Goal: Task Accomplishment & Management: Use online tool/utility

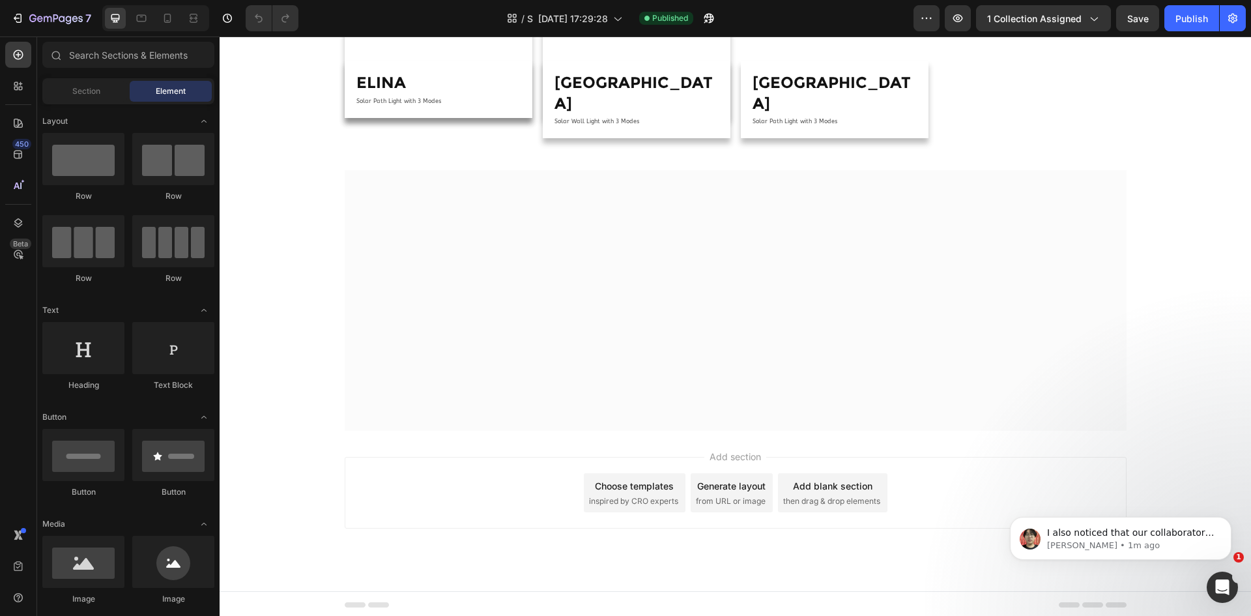
scroll to position [442, 0]
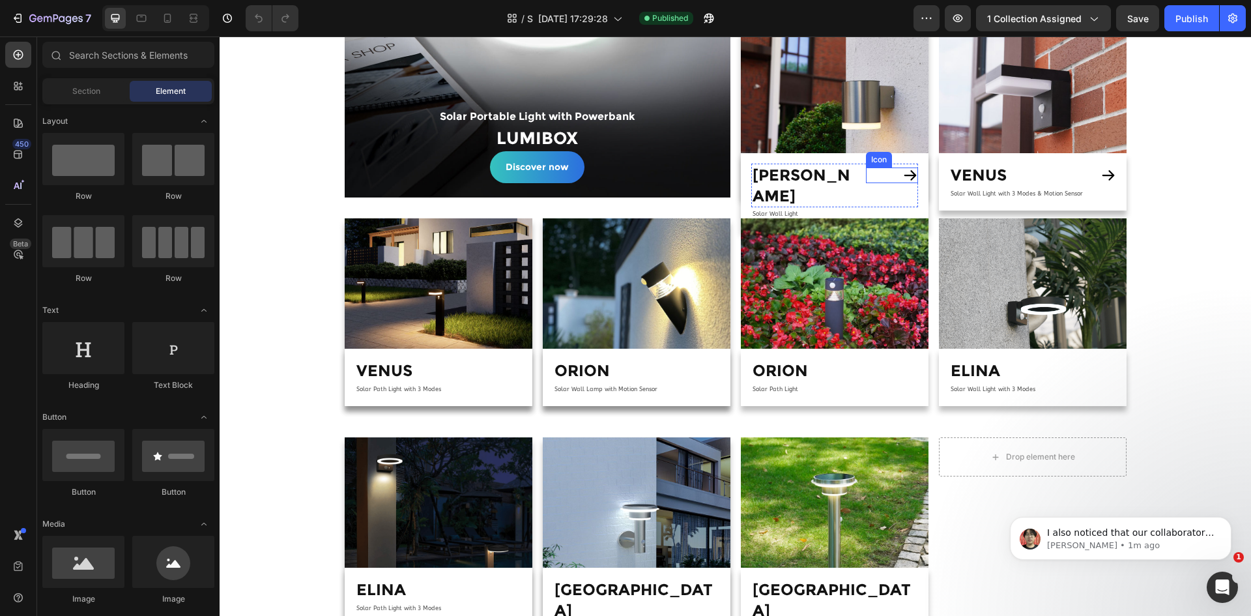
click at [905, 171] on icon at bounding box center [911, 175] width 16 height 16
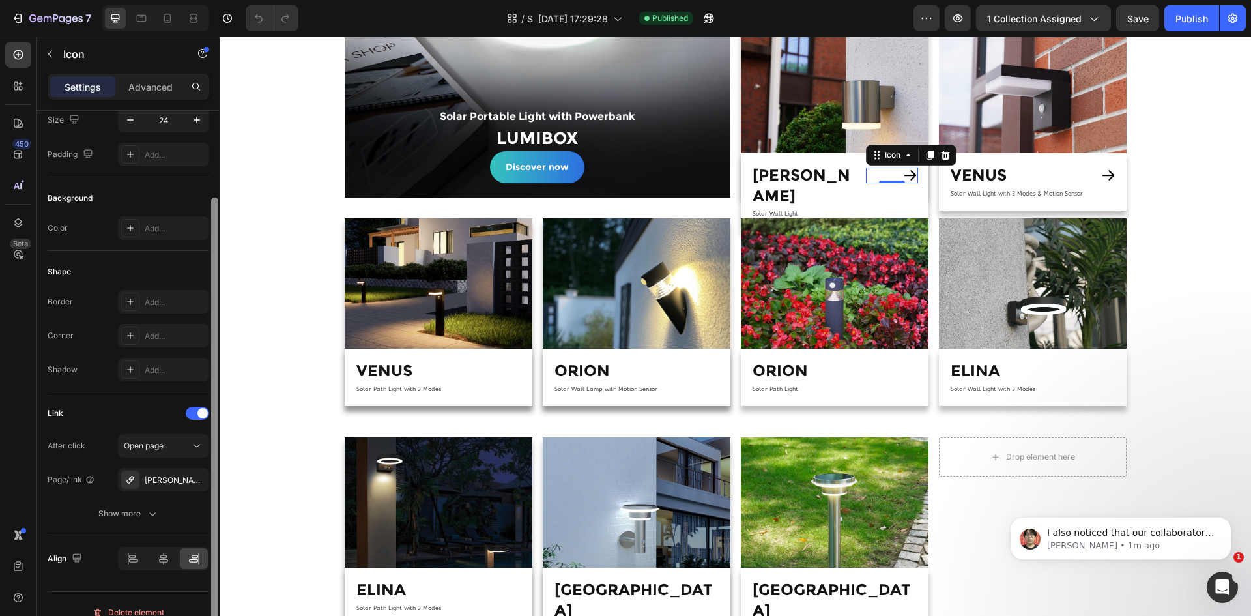
drag, startPoint x: 433, startPoint y: 345, endPoint x: 220, endPoint y: 403, distance: 220.7
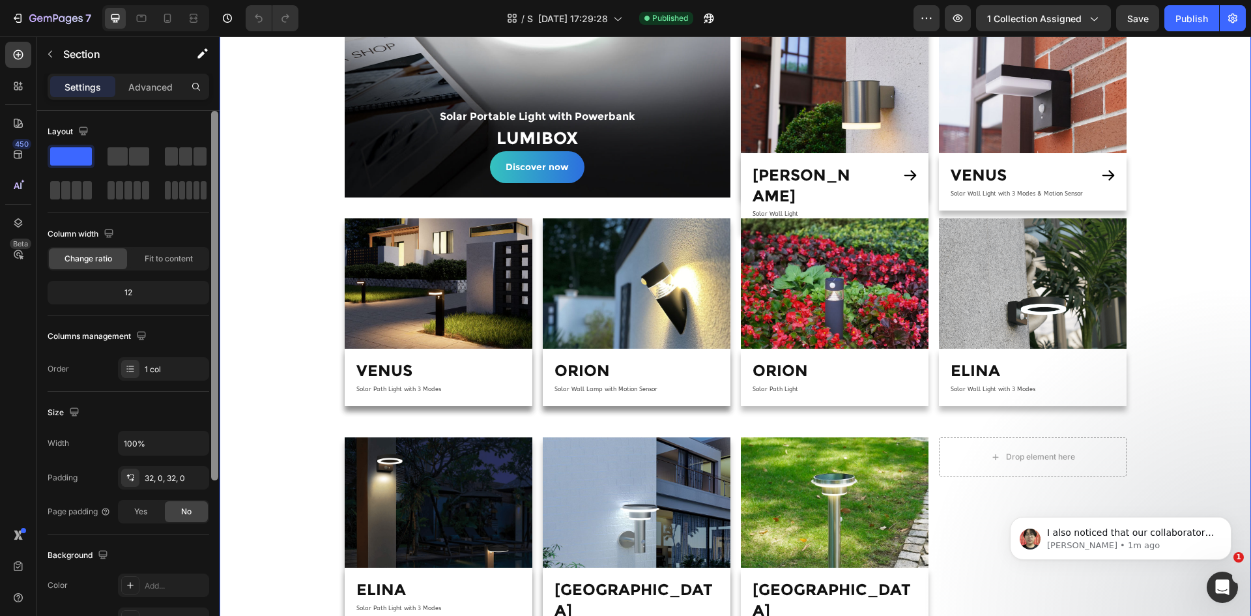
scroll to position [5, 0]
click at [215, 236] on div at bounding box center [214, 291] width 7 height 370
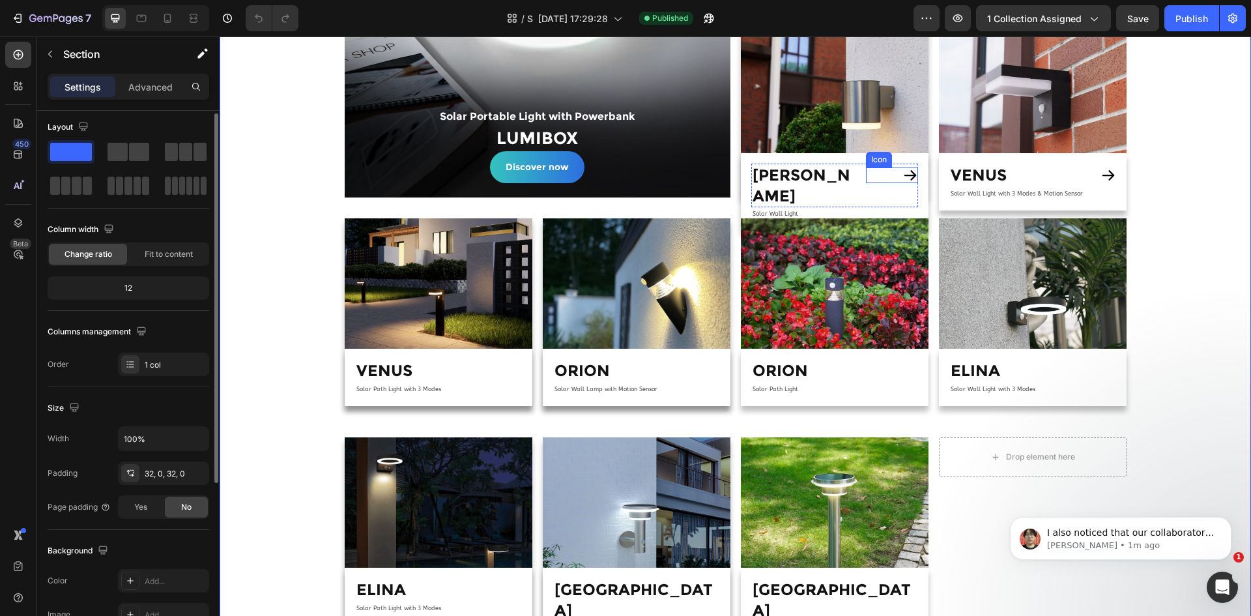
click at [903, 171] on icon at bounding box center [911, 175] width 16 height 16
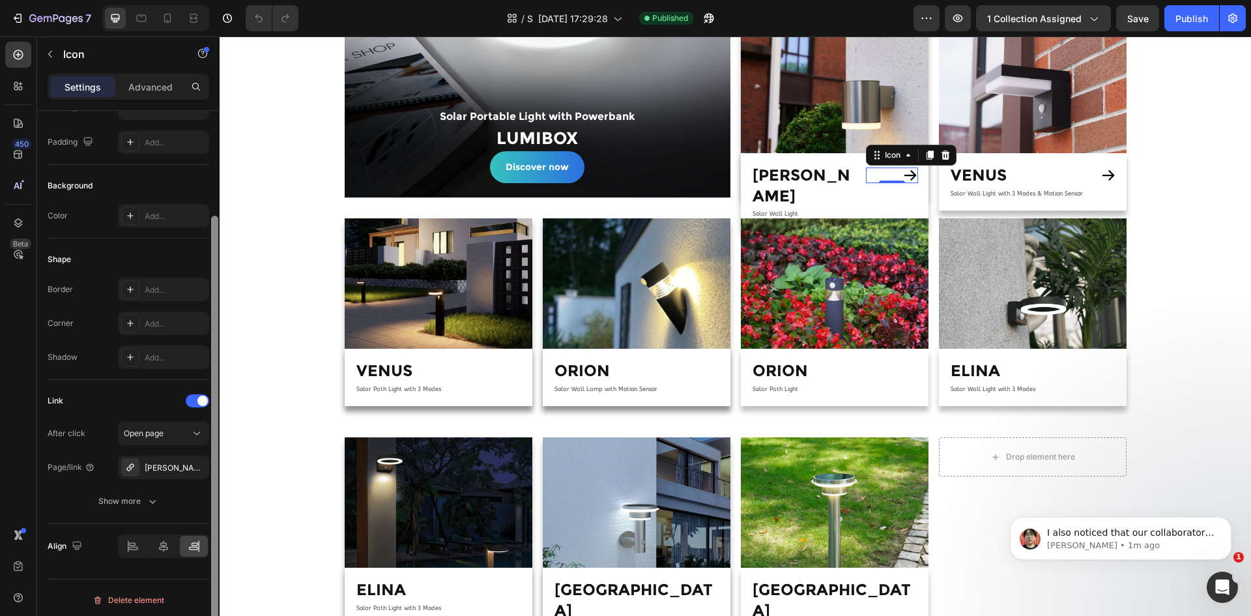
scroll to position [127, 0]
drag, startPoint x: 215, startPoint y: 278, endPoint x: 209, endPoint y: 414, distance: 136.3
click at [214, 409] on div at bounding box center [214, 433] width 7 height 439
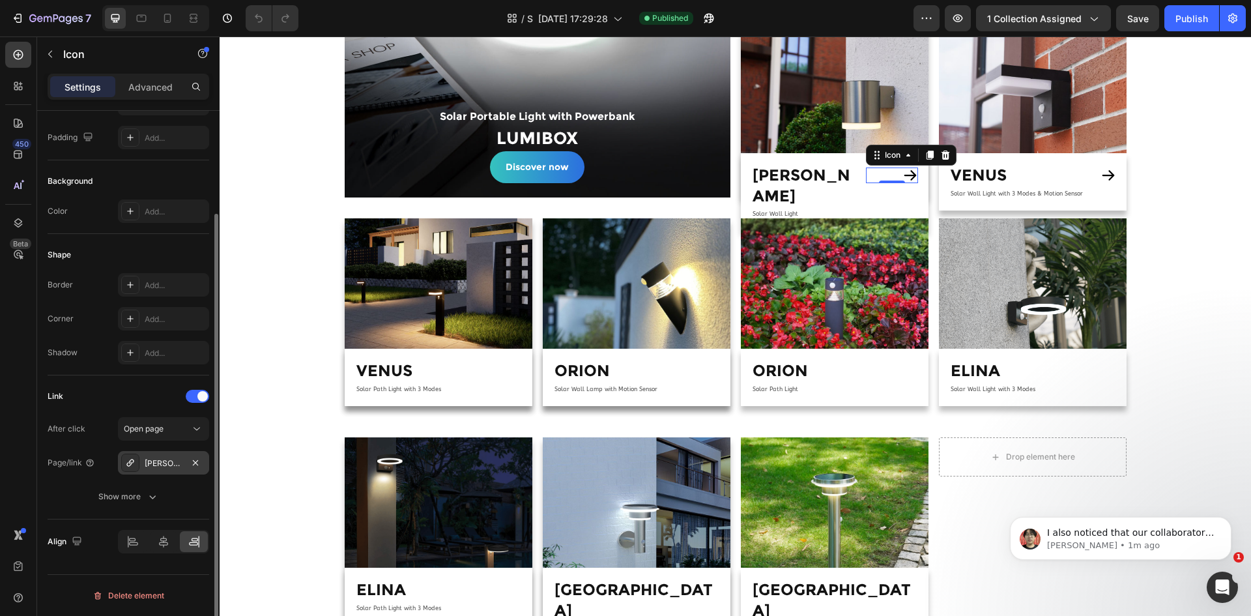
click at [155, 463] on div "Renford-solar-wall-light-commercial" at bounding box center [164, 463] width 38 height 12
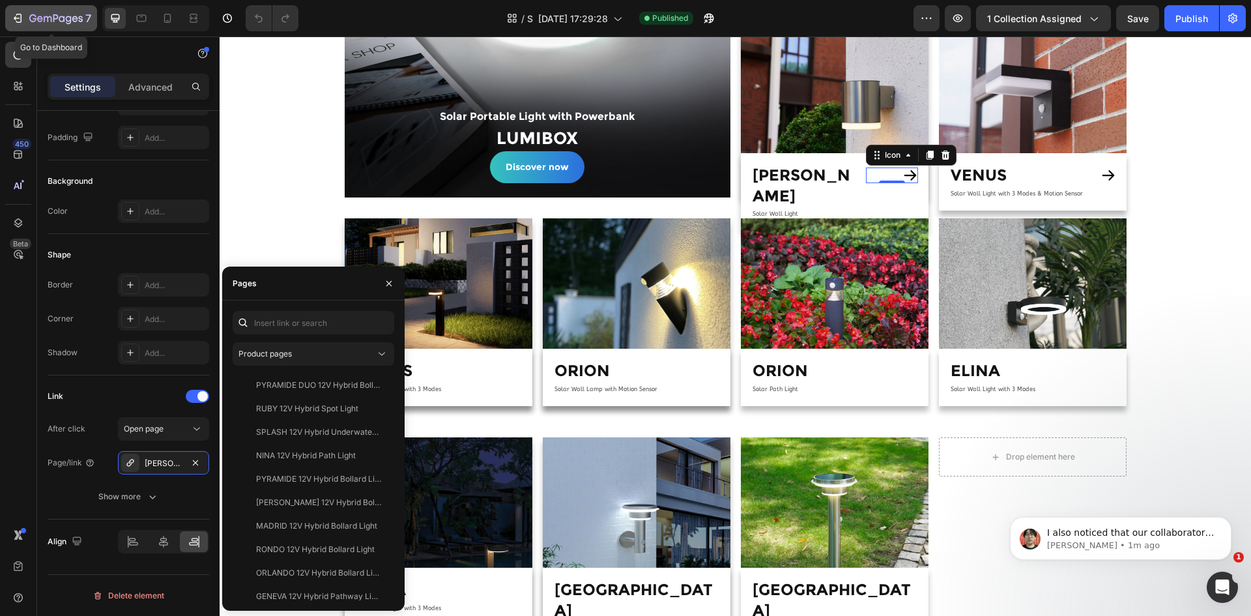
click at [46, 16] on icon "button" at bounding box center [48, 19] width 8 height 6
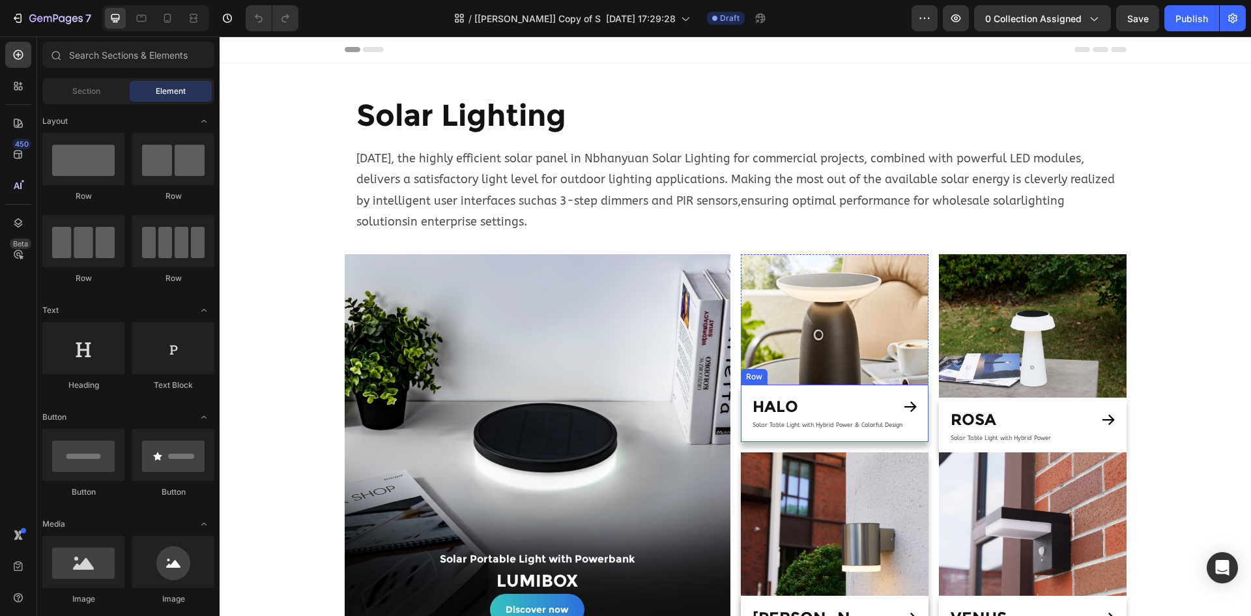
click at [903, 410] on icon at bounding box center [911, 407] width 16 height 16
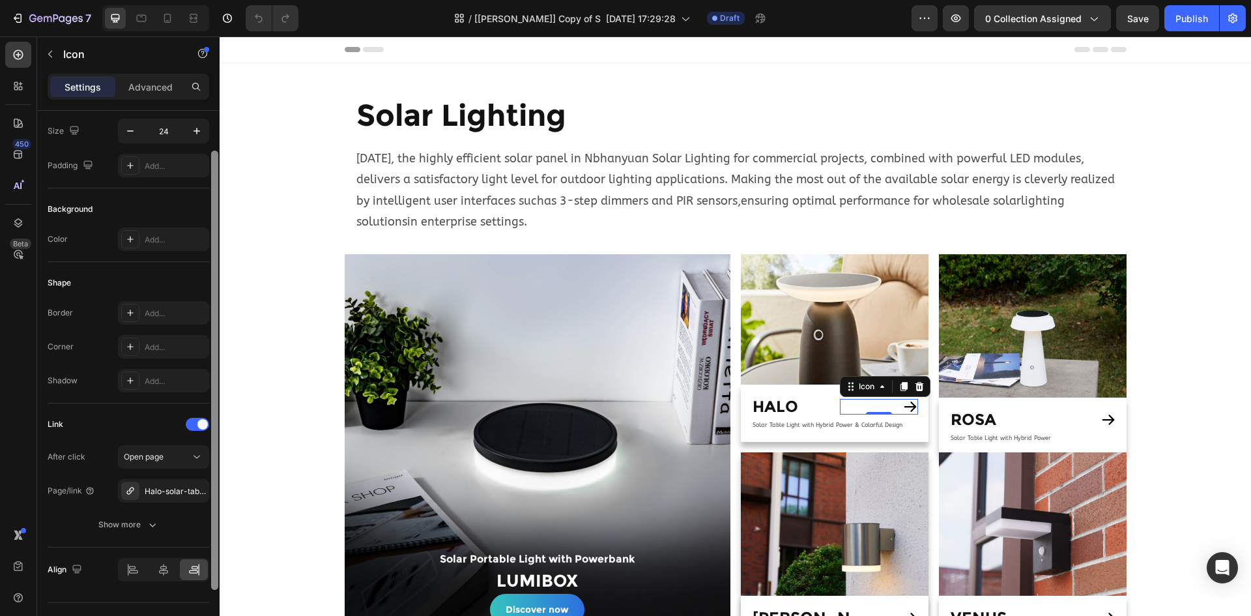
scroll to position [127, 0]
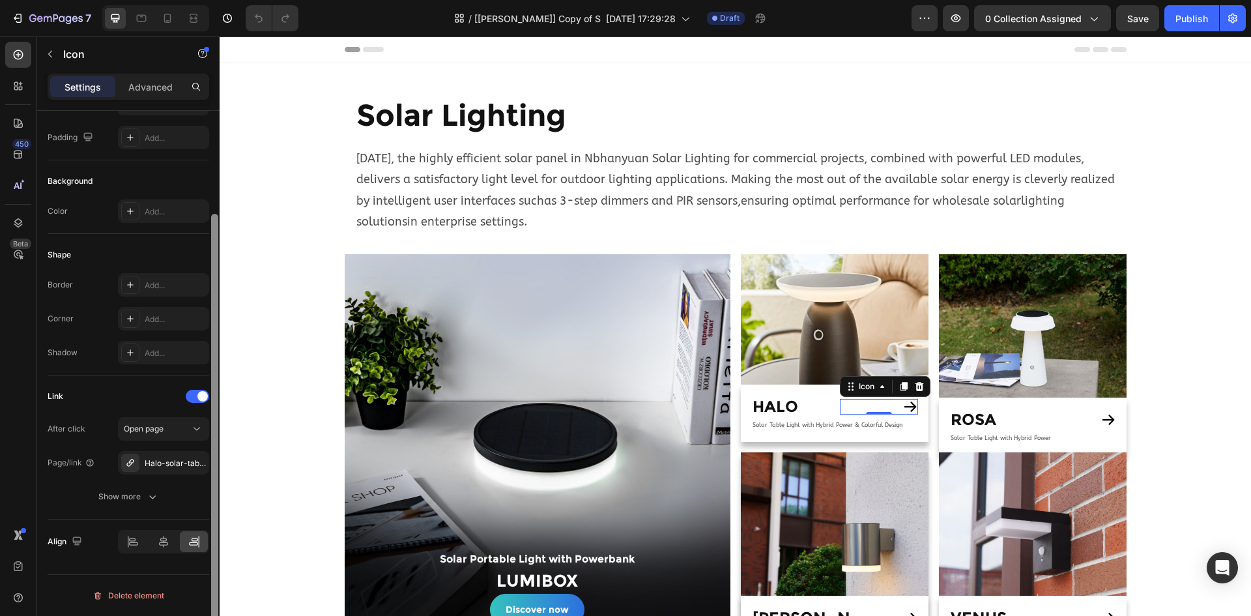
drag, startPoint x: 216, startPoint y: 259, endPoint x: 199, endPoint y: 454, distance: 195.6
click at [216, 430] on div at bounding box center [214, 433] width 7 height 439
click at [154, 472] on div "Halo-solar-table-lamp-hybrid-power-commercial" at bounding box center [163, 462] width 91 height 23
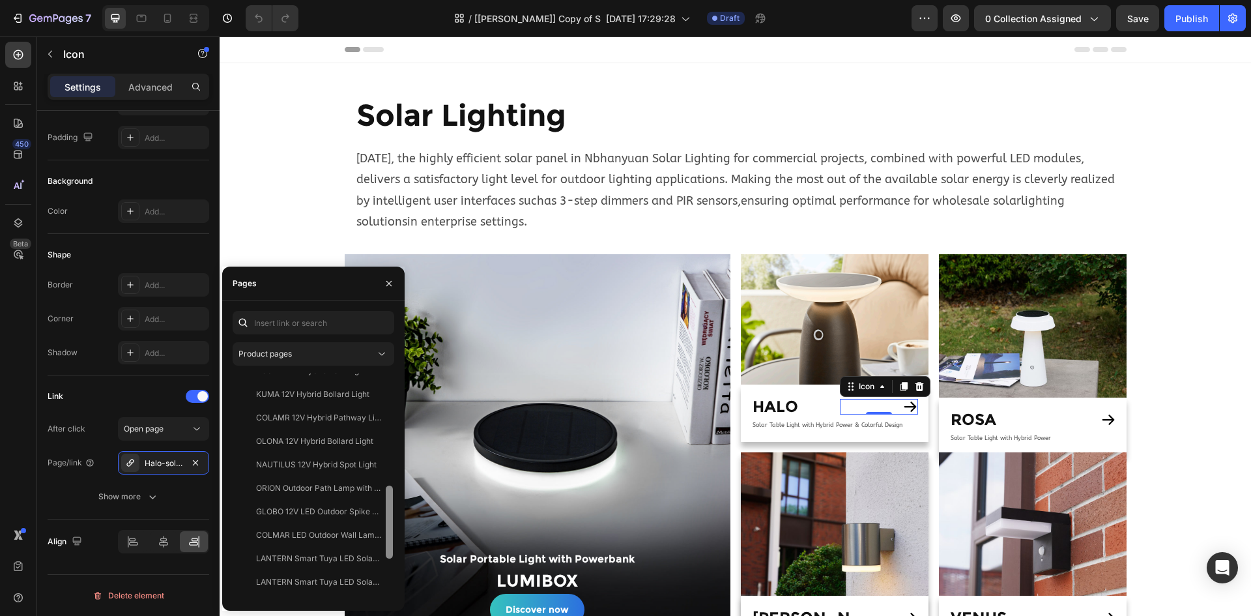
drag, startPoint x: 388, startPoint y: 403, endPoint x: 360, endPoint y: 601, distance: 200.1
click at [389, 0] on html "7 Version history / [Ethan GemPages] Copy of S Aug 20, 17:29:28 Draft Preview 0…" at bounding box center [625, 0] width 1251 height 0
click at [155, 463] on div "Halo-solar-table-lamp-hybrid-power-commercial" at bounding box center [164, 463] width 38 height 12
click at [156, 465] on div "Halo-solar-table-lamp-hybrid-power-commercial" at bounding box center [164, 463] width 38 height 12
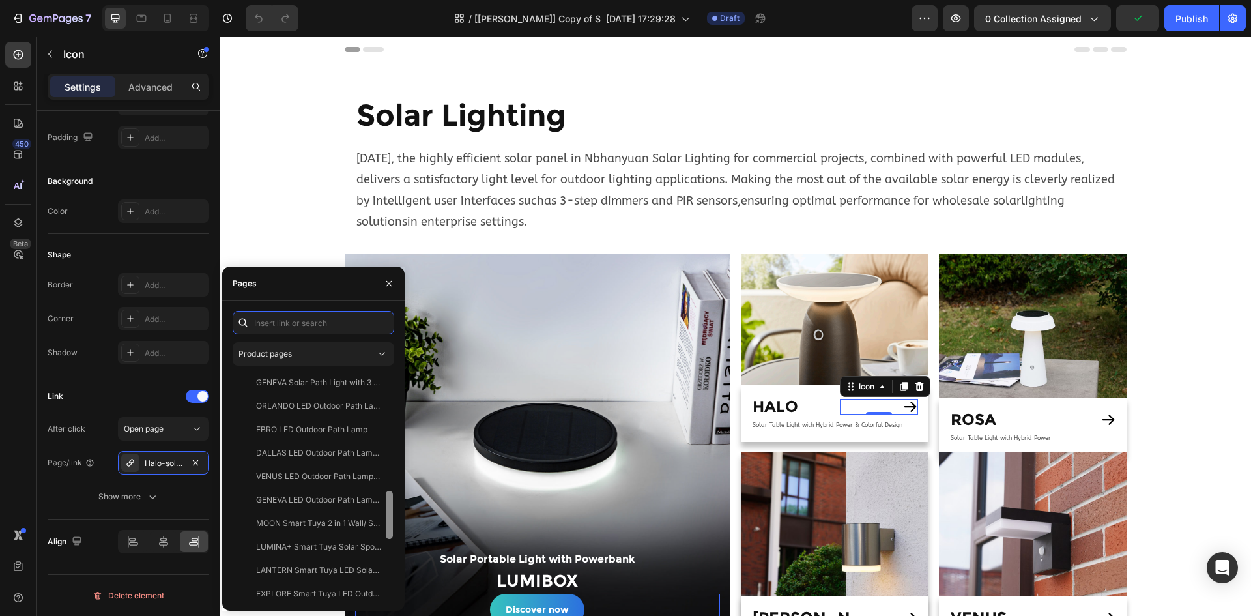
drag, startPoint x: 388, startPoint y: 509, endPoint x: 396, endPoint y: 603, distance: 94.1
click at [392, 0] on html "7 Version history / [Ethan GemPages] Copy of S Aug 20, 17:29:28 Draft Preview 0…" at bounding box center [625, 0] width 1251 height 0
drag, startPoint x: 388, startPoint y: 551, endPoint x: 387, endPoint y: 592, distance: 41.1
click at [387, 592] on div at bounding box center [389, 486] width 10 height 227
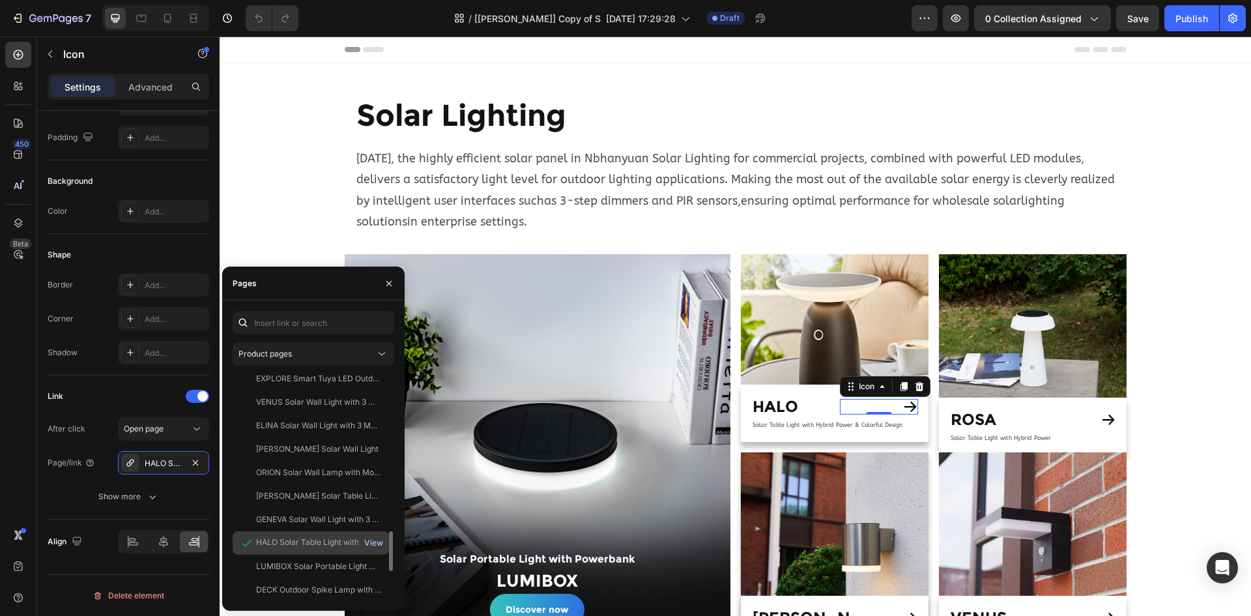
click at [369, 543] on div "View" at bounding box center [373, 543] width 19 height 12
click at [300, 544] on div "HALO Solar Table Light with Hybrid Power & Colorful Design" at bounding box center [318, 542] width 125 height 12
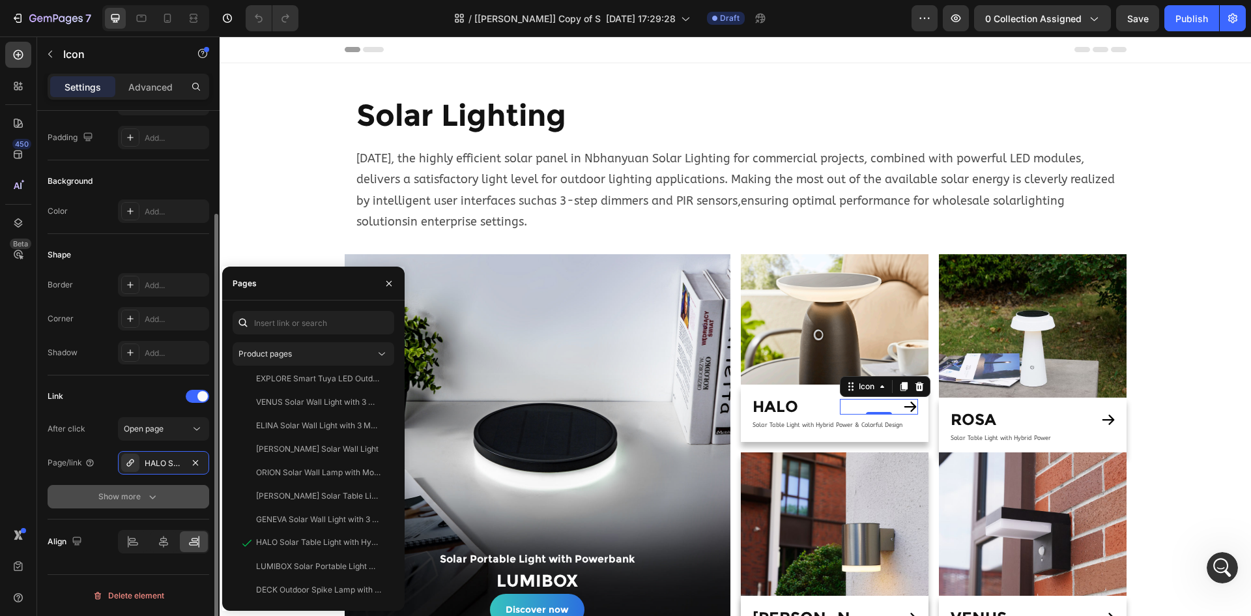
click at [153, 489] on button "Show more" at bounding box center [129, 496] width 162 height 23
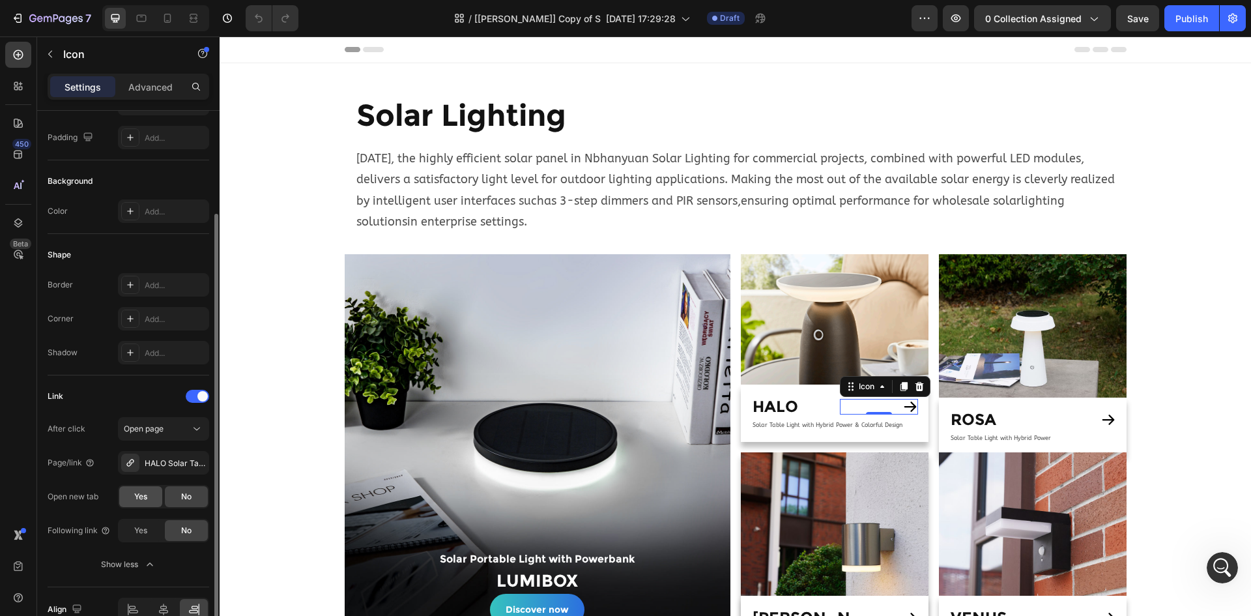
click at [145, 497] on span "Yes" at bounding box center [140, 497] width 13 height 12
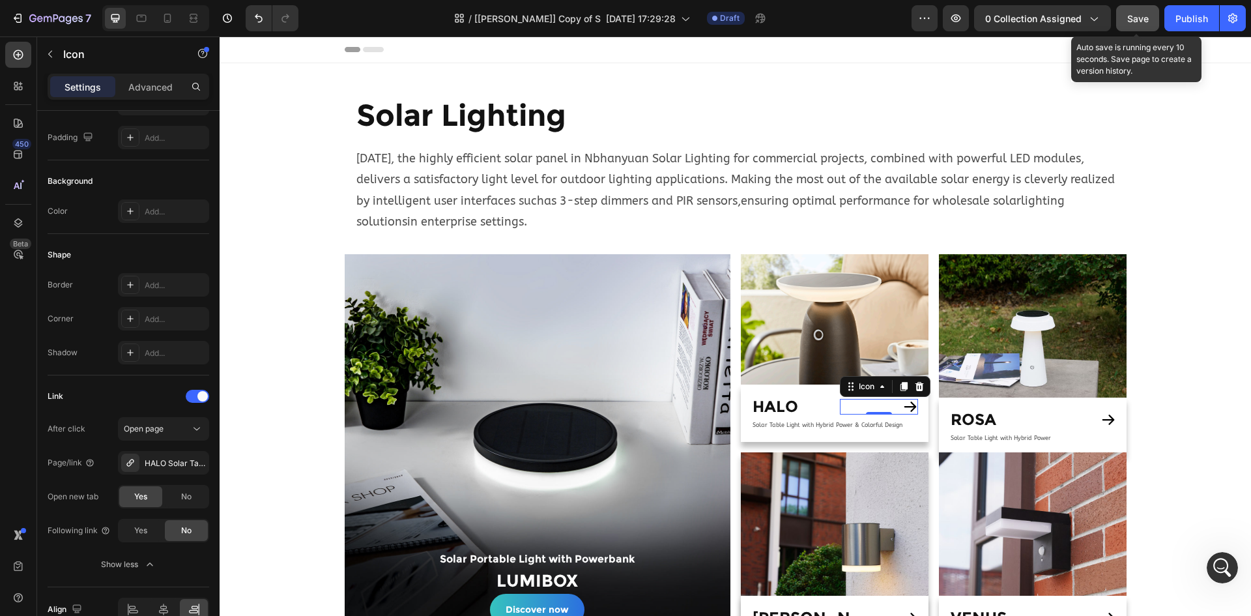
click at [1133, 14] on span "Save" at bounding box center [1138, 18] width 22 height 11
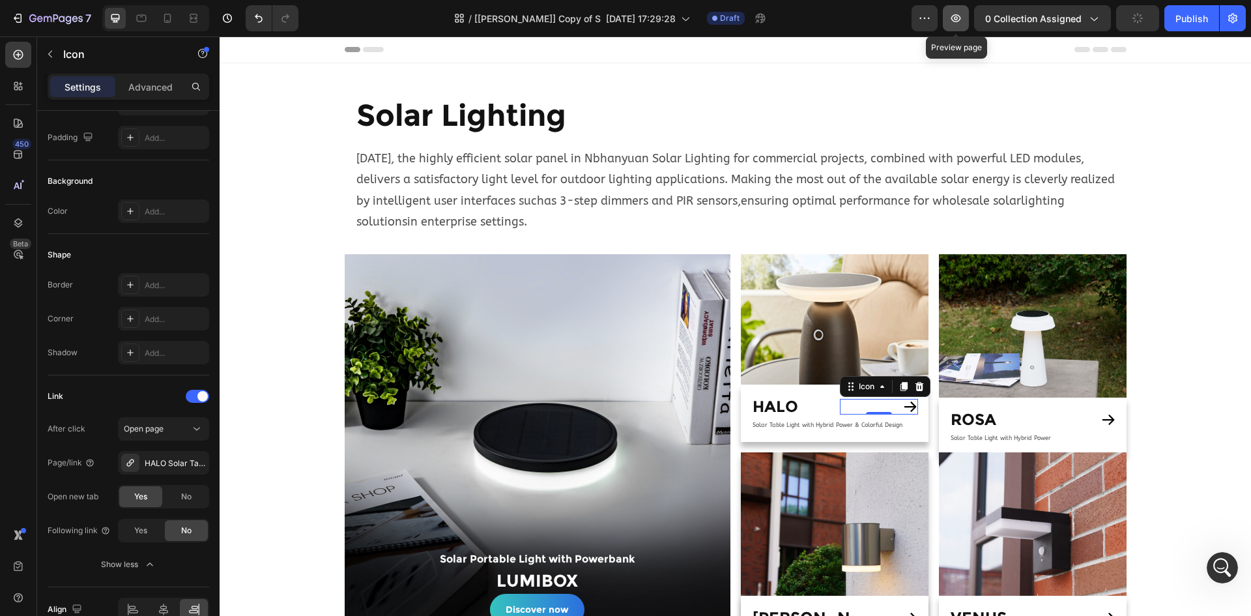
click at [961, 14] on icon "button" at bounding box center [955, 18] width 13 height 13
click at [958, 17] on icon "button" at bounding box center [956, 18] width 10 height 8
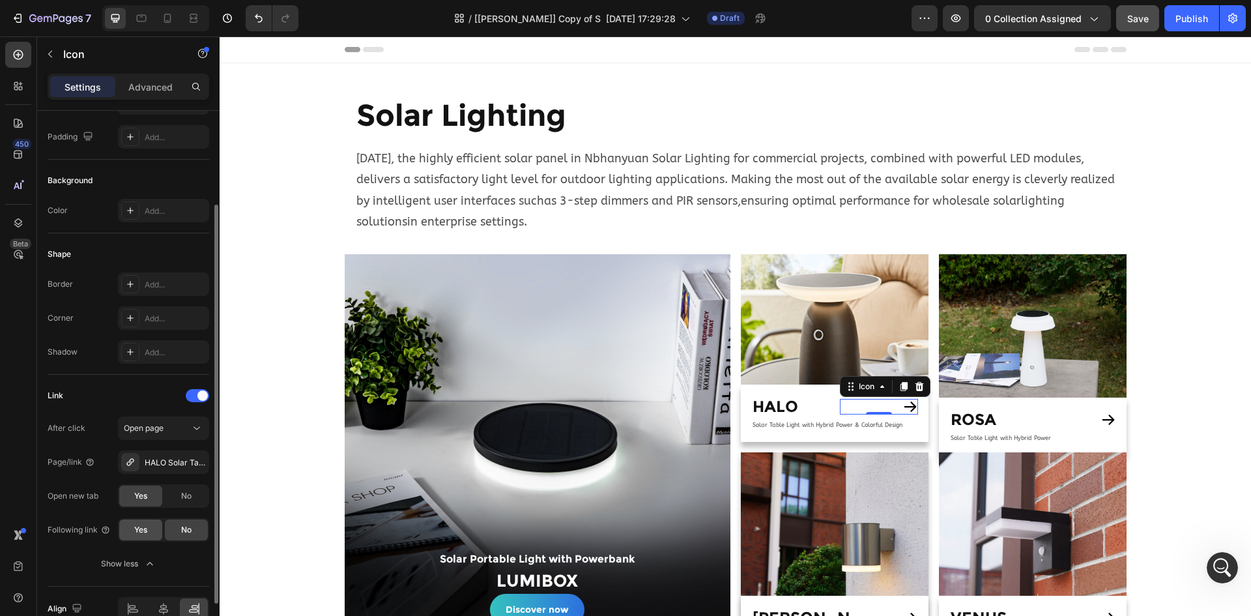
click at [144, 534] on span "Yes" at bounding box center [140, 530] width 13 height 12
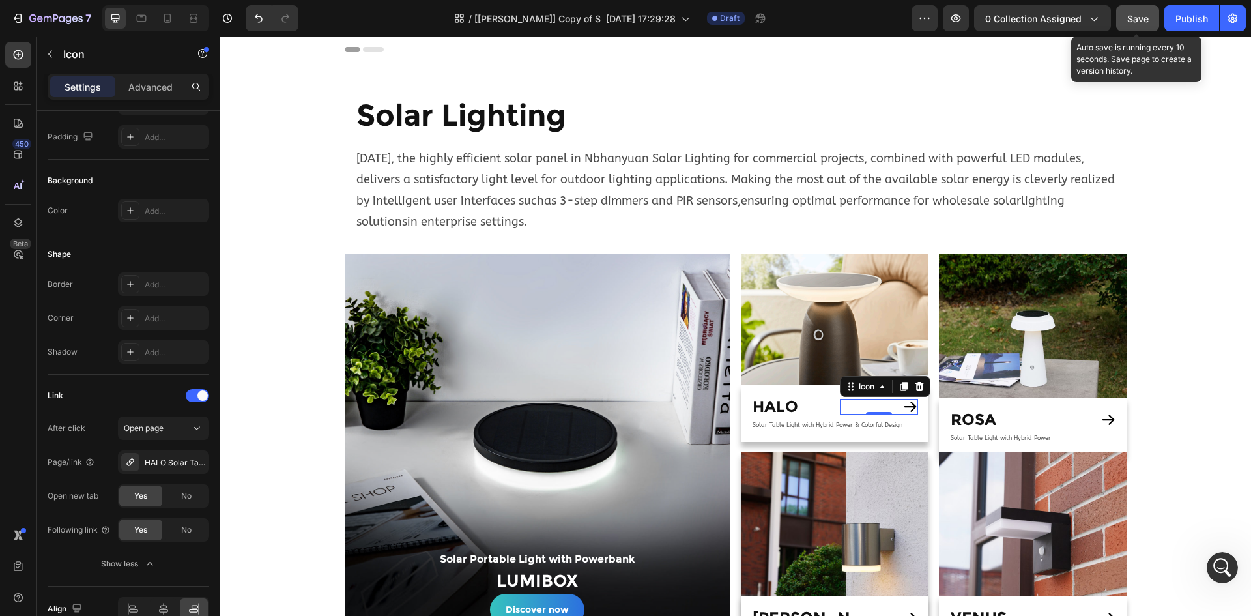
click at [1137, 23] on span "Save" at bounding box center [1138, 18] width 22 height 11
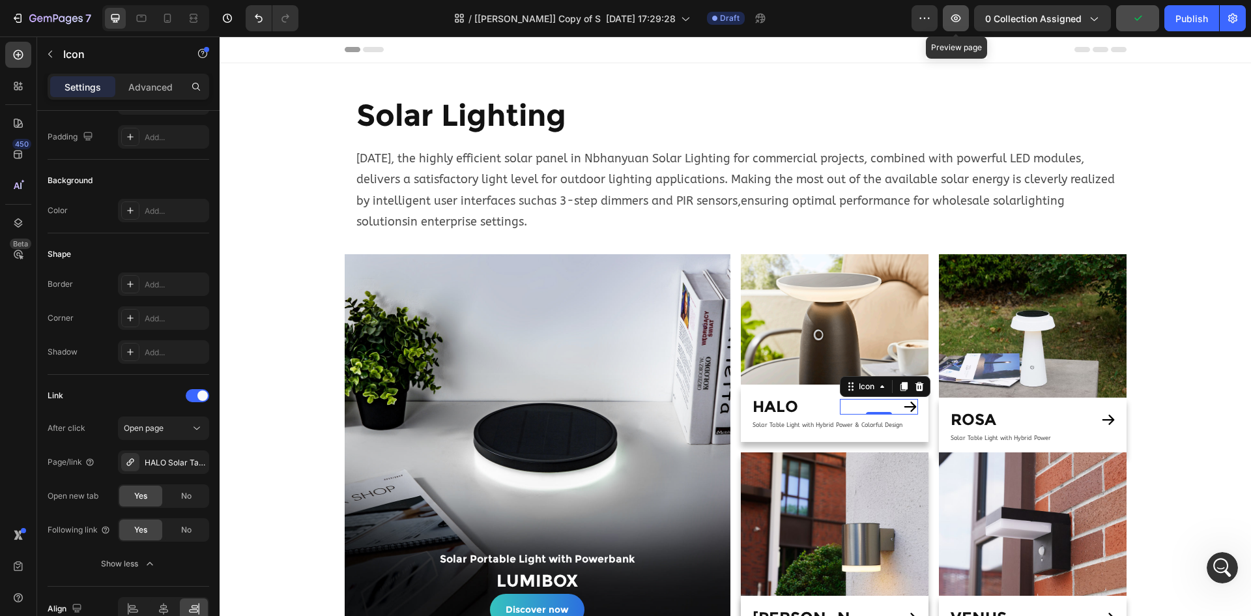
click at [967, 17] on button "button" at bounding box center [956, 18] width 26 height 26
click at [106, 58] on p "Icon" at bounding box center [118, 54] width 111 height 16
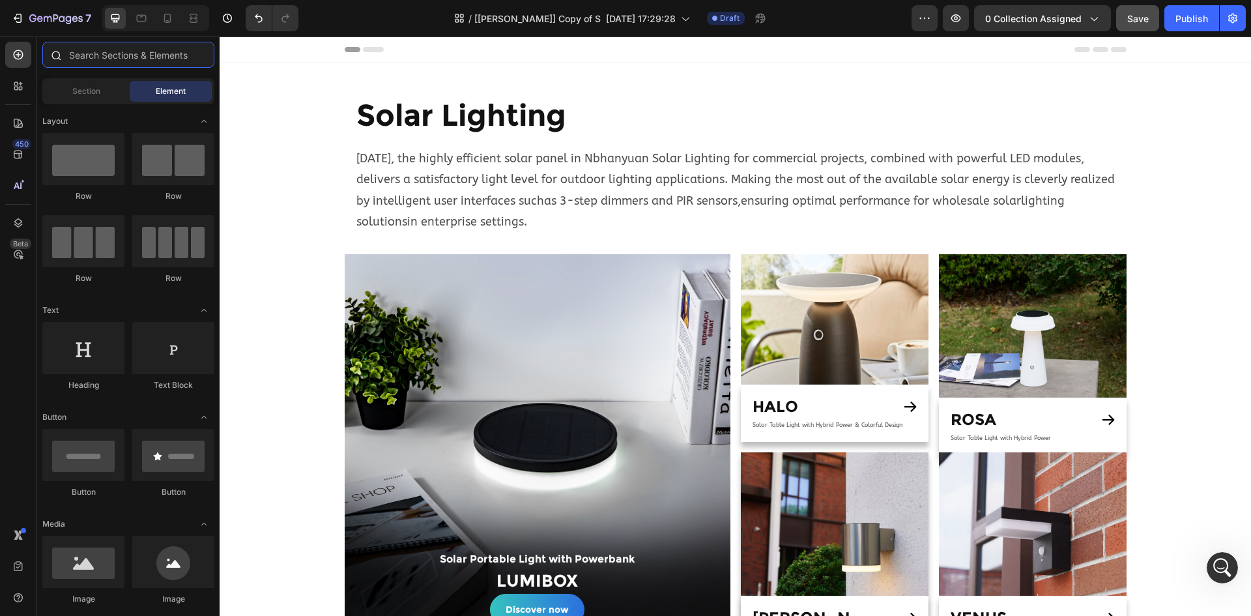
click at [116, 51] on input "text" at bounding box center [128, 55] width 172 height 26
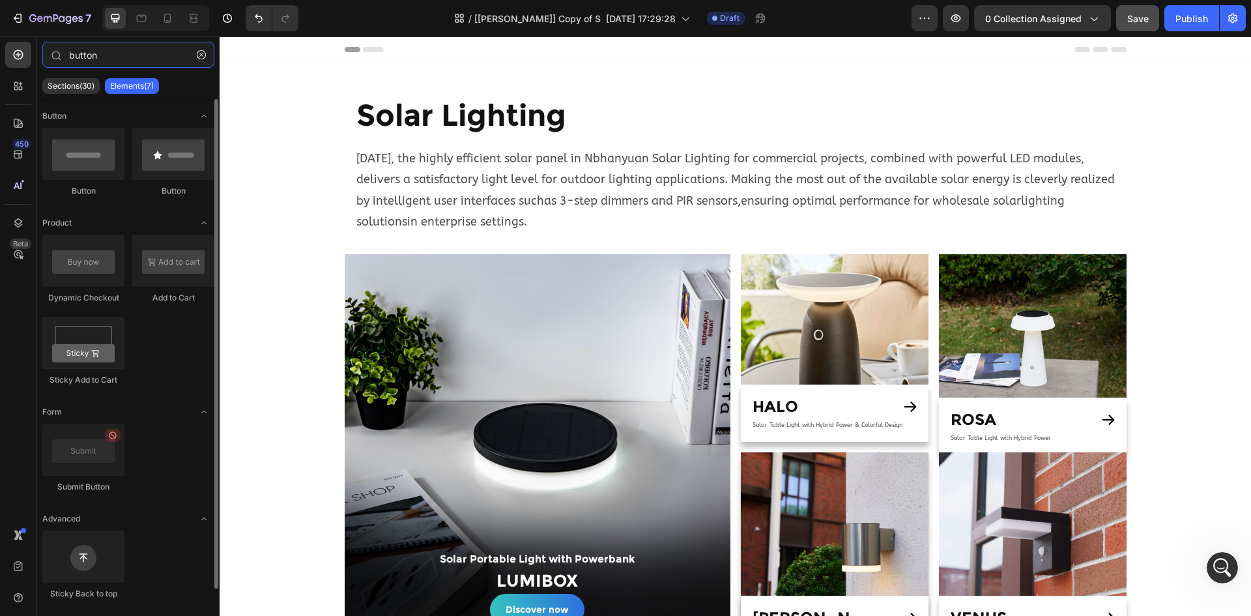
type input "button"
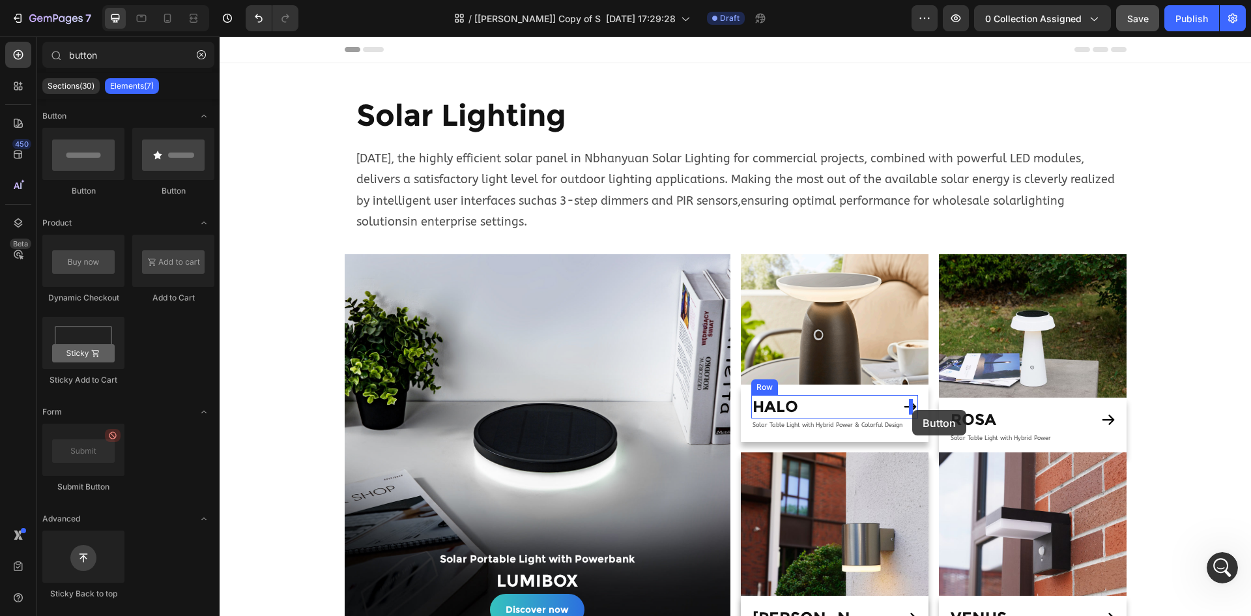
drag, startPoint x: 377, startPoint y: 225, endPoint x: 912, endPoint y: 410, distance: 566.5
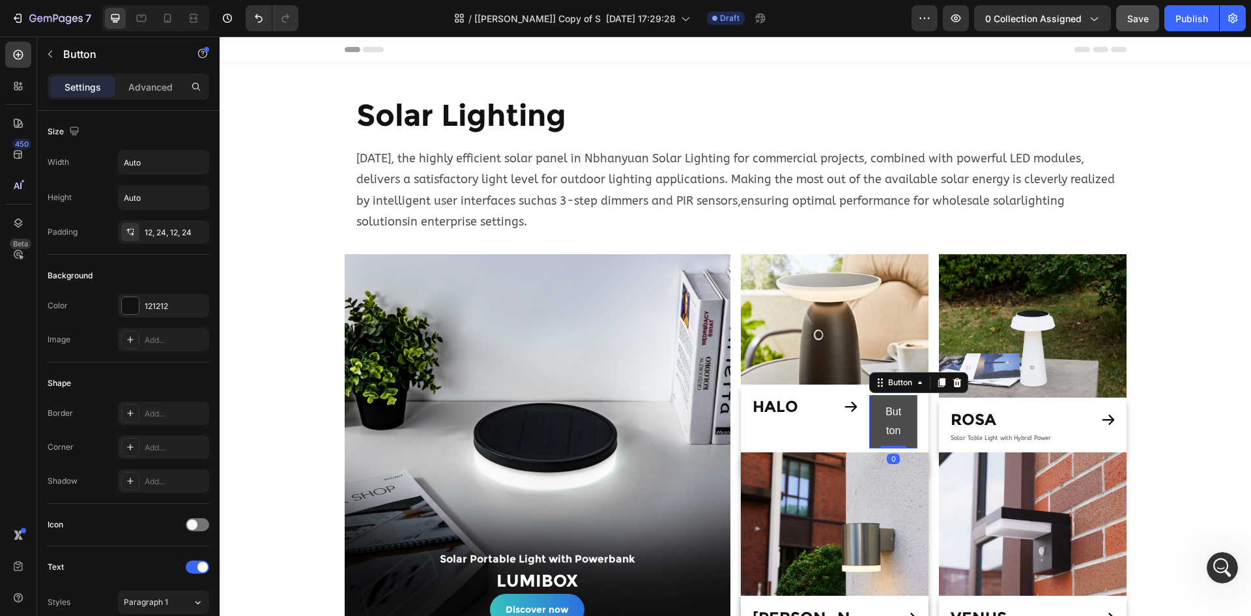
click at [906, 412] on button "Button" at bounding box center [893, 421] width 49 height 53
click at [953, 386] on icon at bounding box center [957, 382] width 8 height 9
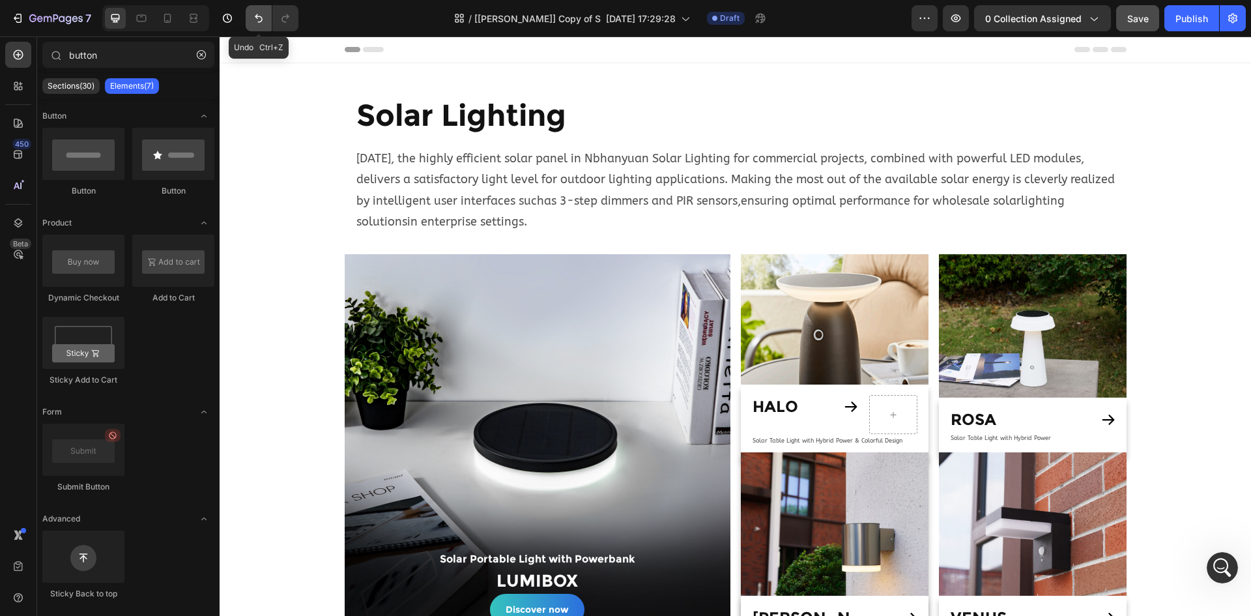
click at [251, 14] on button "Undo/Redo" at bounding box center [259, 18] width 26 height 26
click at [906, 409] on icon at bounding box center [911, 407] width 16 height 16
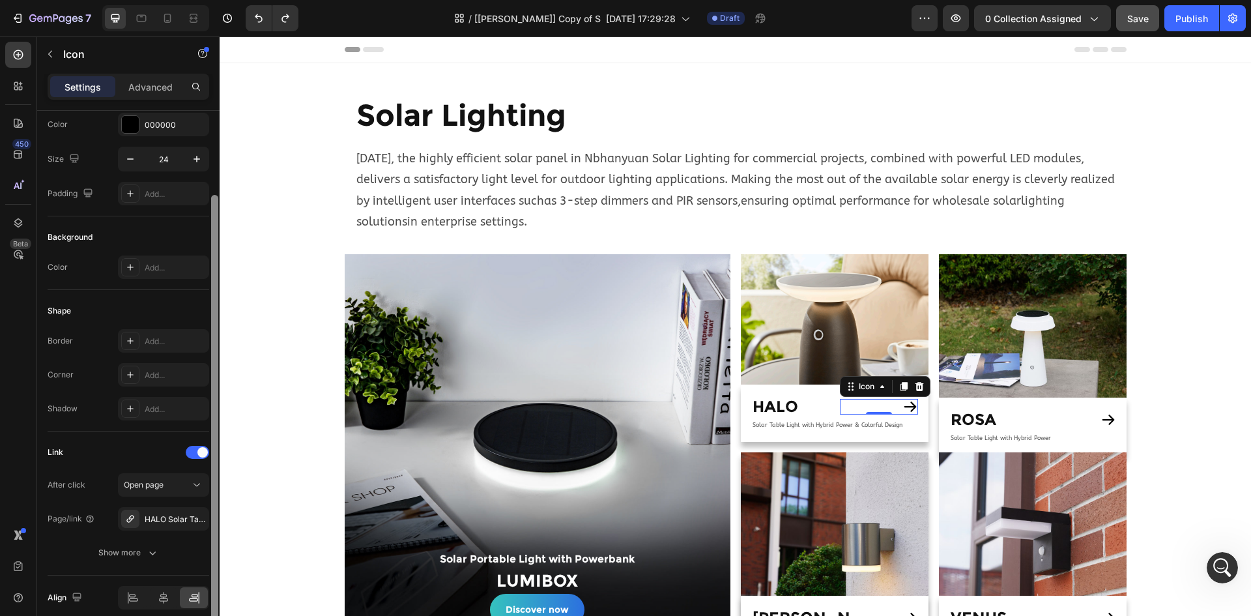
scroll to position [127, 0]
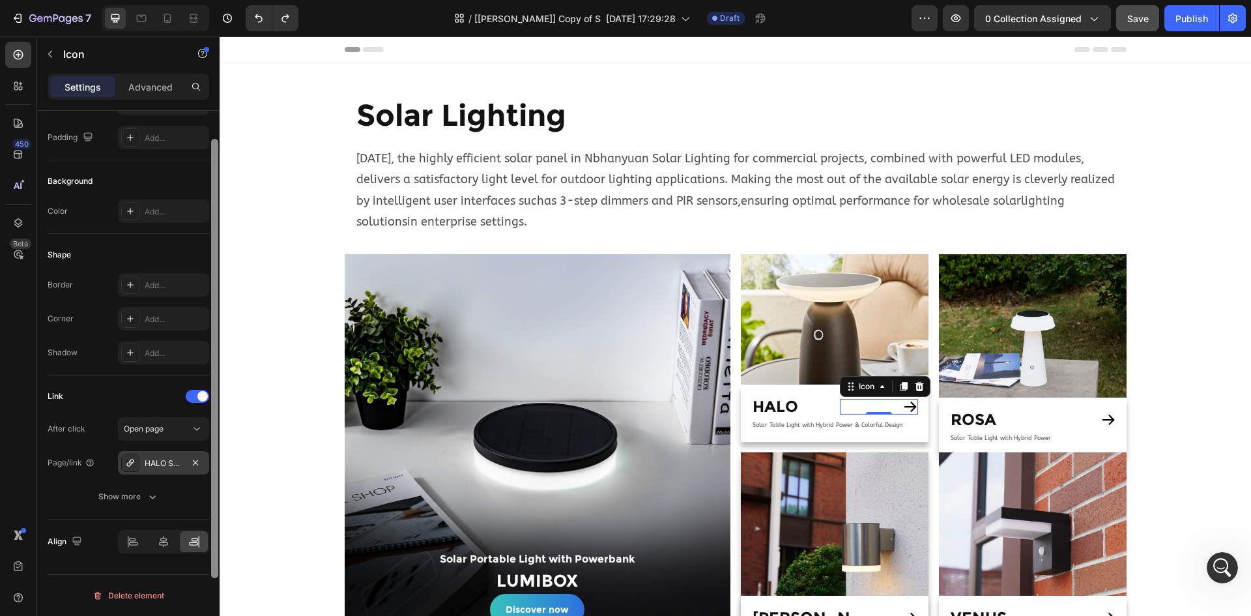
drag, startPoint x: 214, startPoint y: 328, endPoint x: 199, endPoint y: 454, distance: 126.7
click at [207, 452] on div "Icon Choose Arrow right bold Color 000000 Size 24 Padding Add... Background Col…" at bounding box center [128, 382] width 182 height 542
click at [178, 431] on div "Open page" at bounding box center [157, 429] width 66 height 12
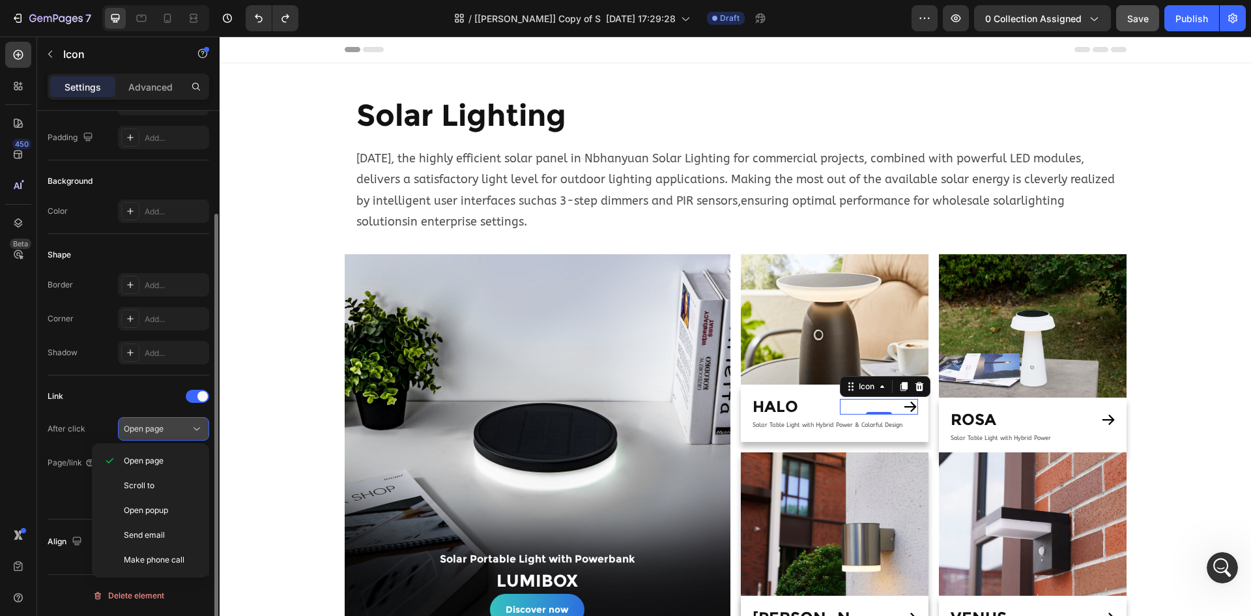
click at [173, 429] on div "Open page" at bounding box center [157, 429] width 66 height 12
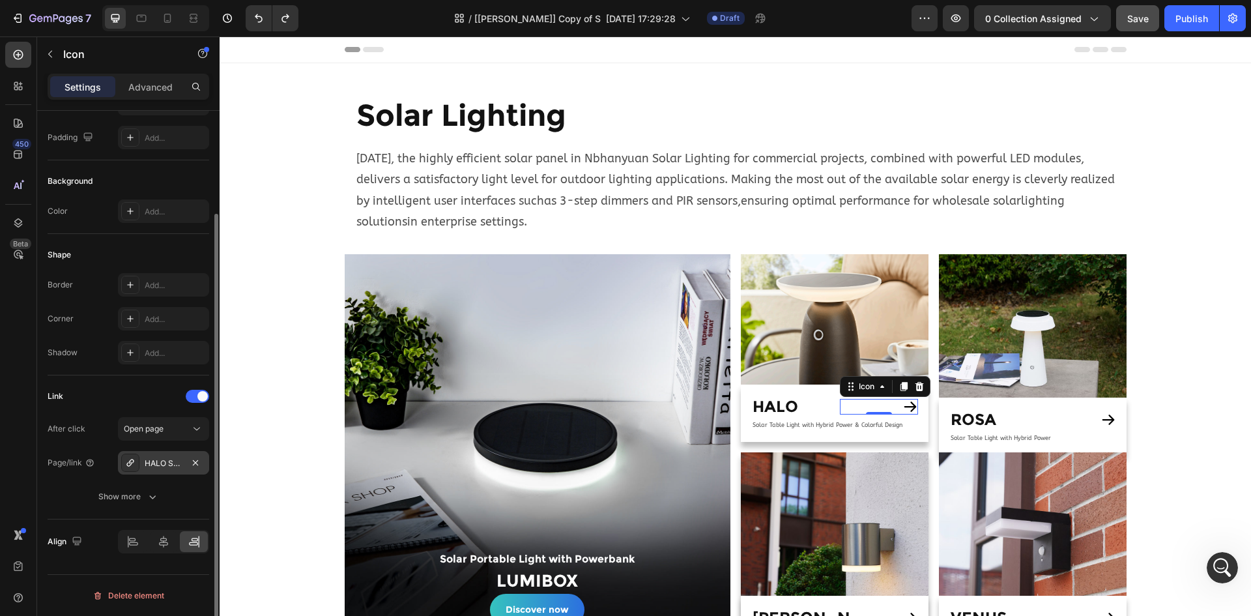
click at [174, 463] on div "HALO Solar Table Light with Hybrid Power & Colorful Design" at bounding box center [164, 463] width 38 height 12
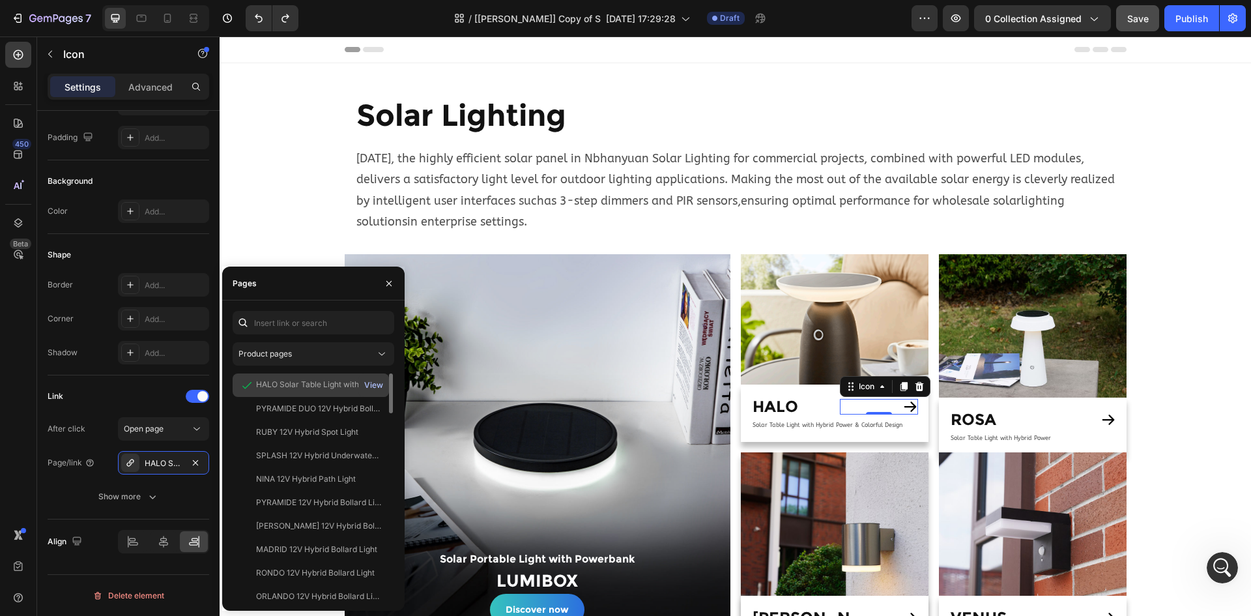
click at [377, 387] on div "View" at bounding box center [373, 385] width 19 height 12
click at [313, 397] on div "HALO Solar Table Light with Hybrid Power & Colorful Design View" at bounding box center [311, 408] width 156 height 23
click at [306, 406] on div "PYRAMIDE DUO 12V Hybrid Bollard Light" at bounding box center [318, 409] width 125 height 12
click at [305, 390] on div "HALO Solar Table Light with Hybrid Power & Colorful Design" at bounding box center [318, 385] width 125 height 12
click at [16, 439] on div "450 Beta" at bounding box center [18, 282] width 26 height 480
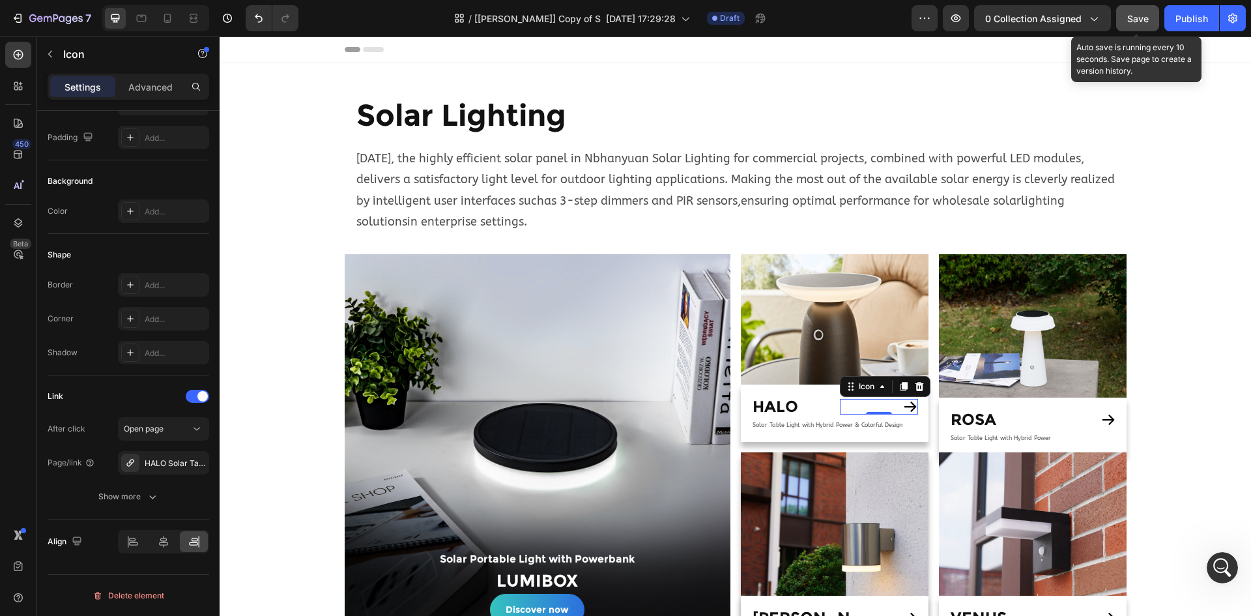
click at [1140, 20] on span "Save" at bounding box center [1138, 18] width 22 height 11
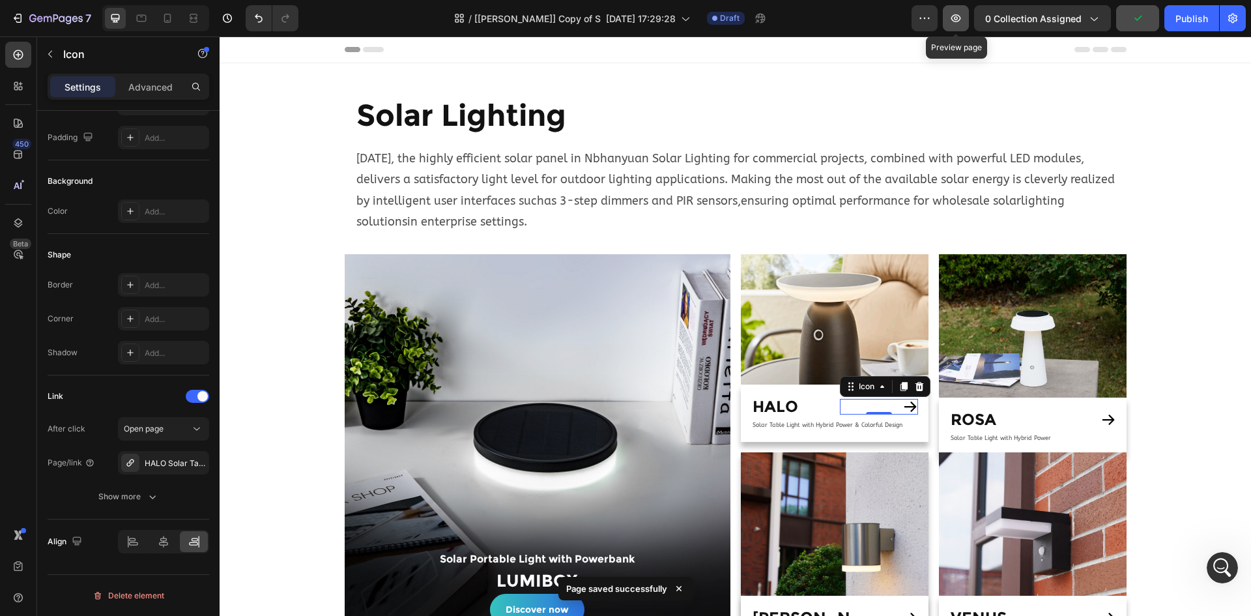
click at [955, 15] on icon "button" at bounding box center [955, 18] width 13 height 13
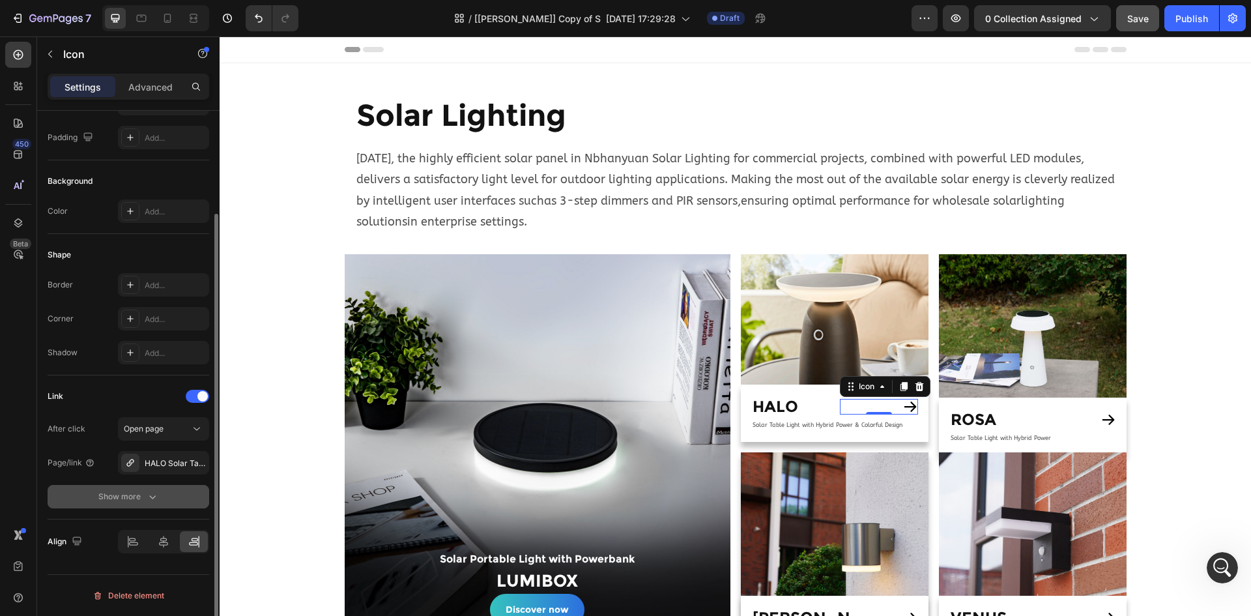
click at [146, 499] on icon "button" at bounding box center [152, 496] width 13 height 13
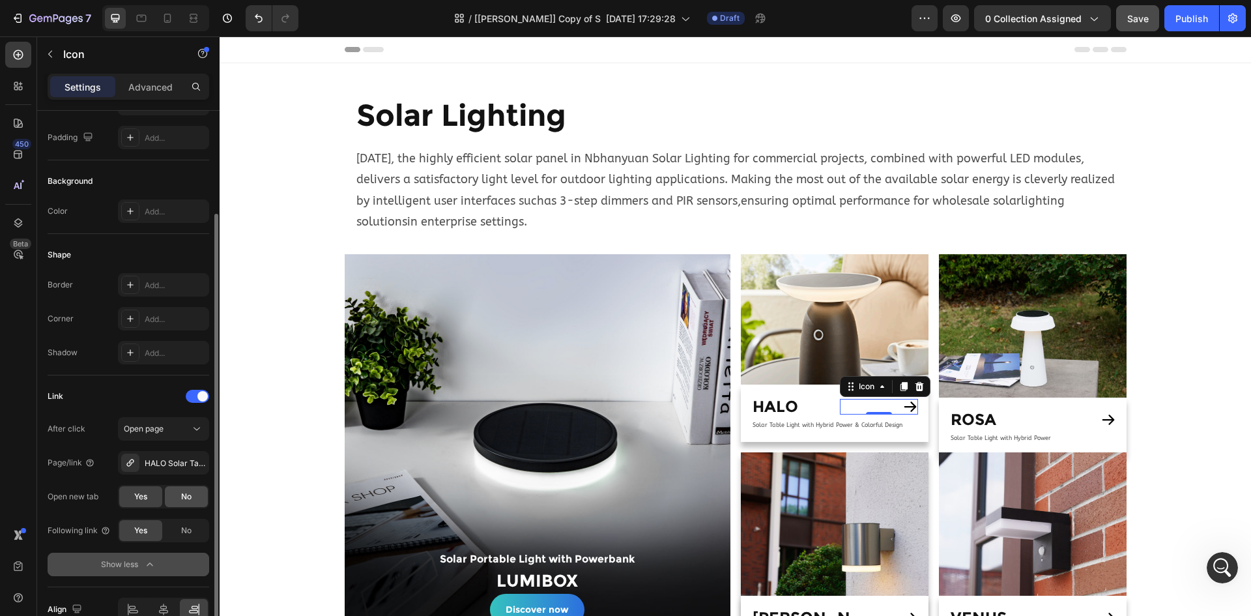
click at [182, 495] on span "No" at bounding box center [186, 497] width 10 height 12
click at [187, 532] on span "No" at bounding box center [186, 531] width 10 height 12
click at [12, 472] on div "450 Beta" at bounding box center [18, 282] width 26 height 480
click at [139, 500] on span "Yes" at bounding box center [140, 497] width 13 height 12
drag, startPoint x: 188, startPoint y: 494, endPoint x: 177, endPoint y: 493, distance: 10.5
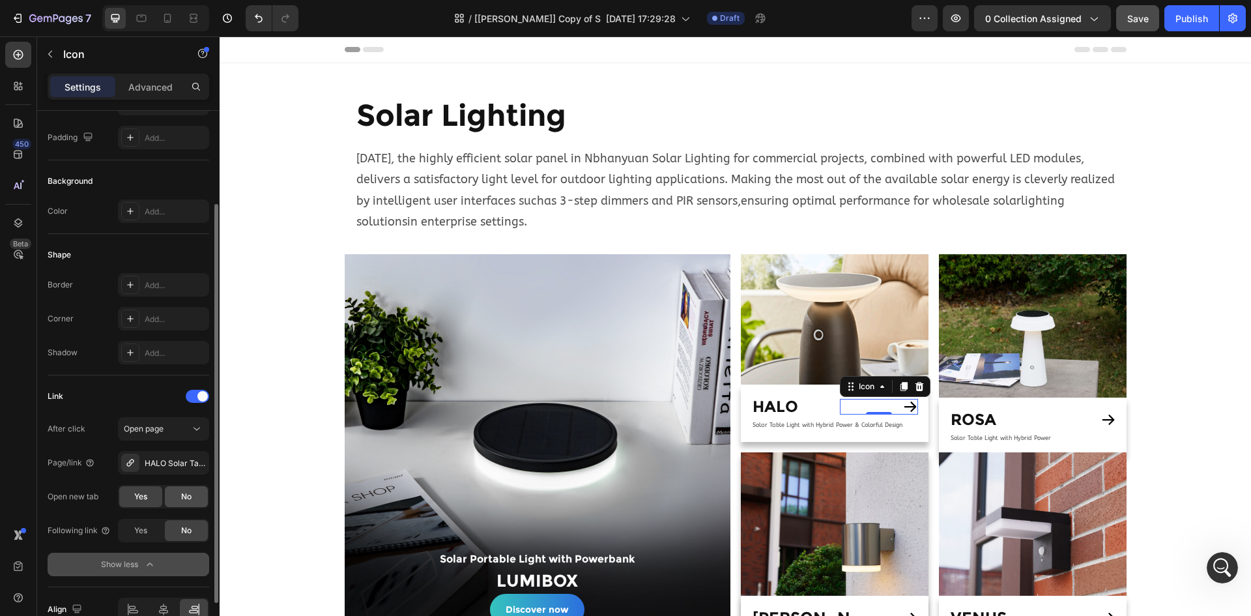
click at [188, 495] on span "No" at bounding box center [186, 497] width 10 height 12
click at [20, 437] on div "450 Beta" at bounding box center [18, 282] width 26 height 480
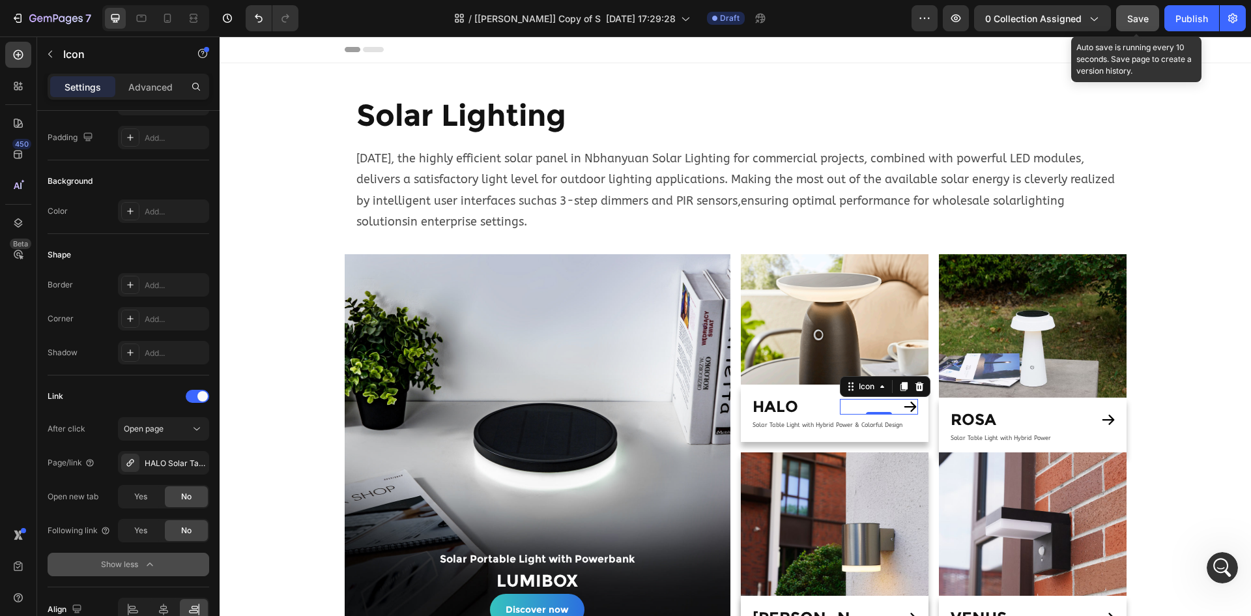
click at [1135, 20] on span "Save" at bounding box center [1138, 18] width 22 height 11
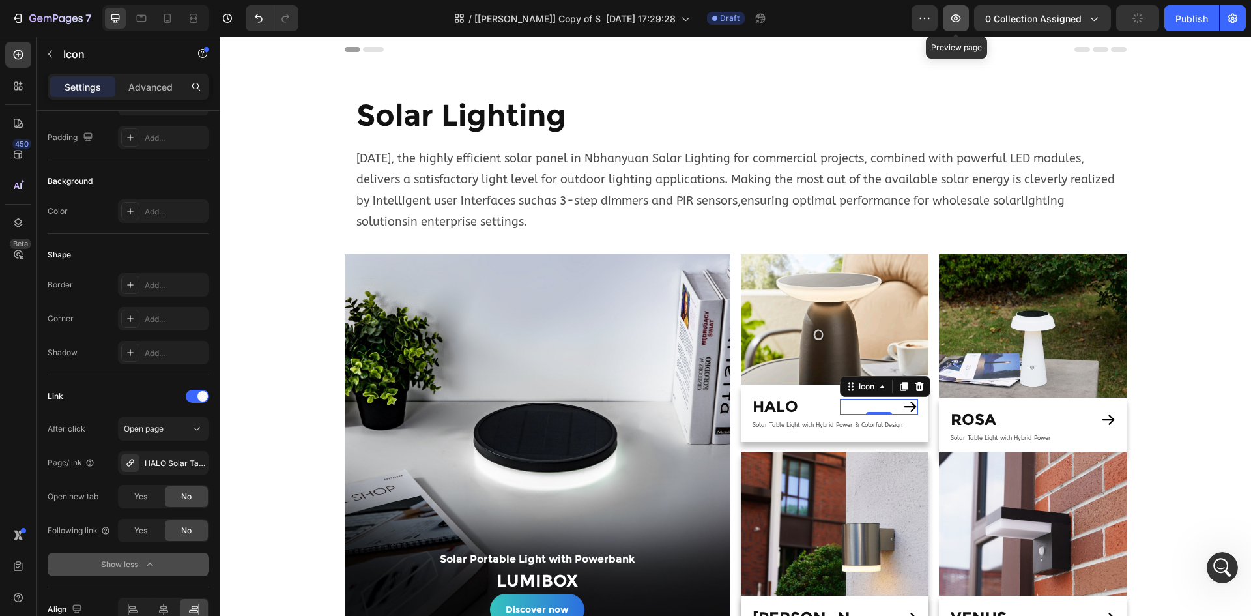
click at [961, 14] on icon "button" at bounding box center [955, 18] width 13 height 13
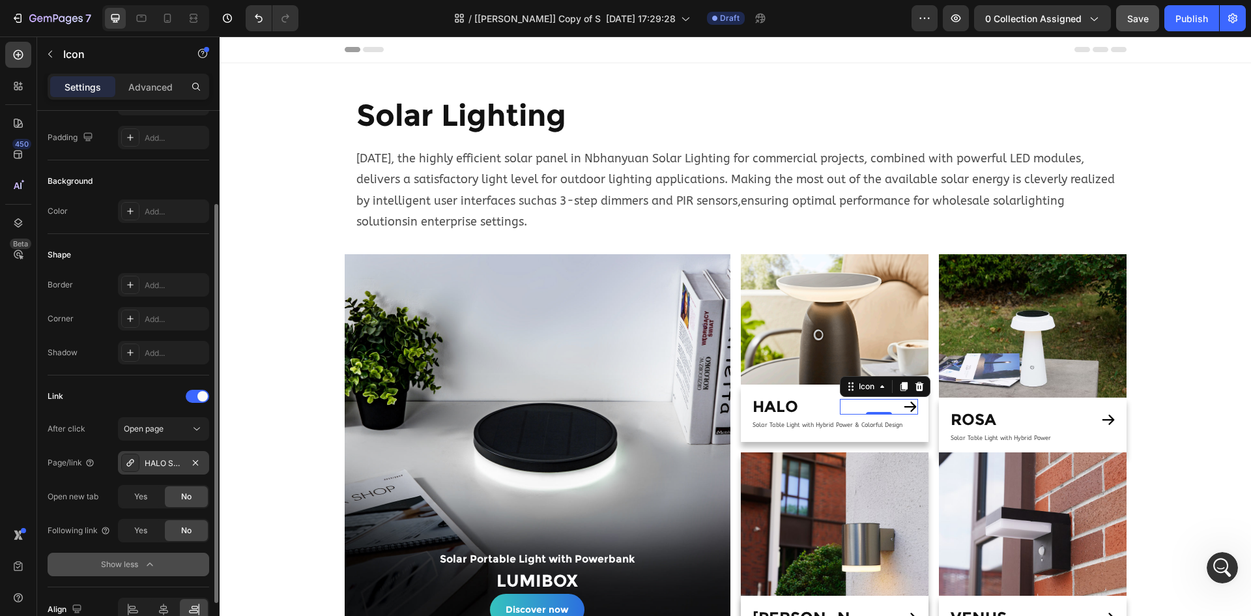
click at [166, 454] on div "HALO Solar Table Light with Hybrid Power & Colorful Design" at bounding box center [163, 462] width 91 height 23
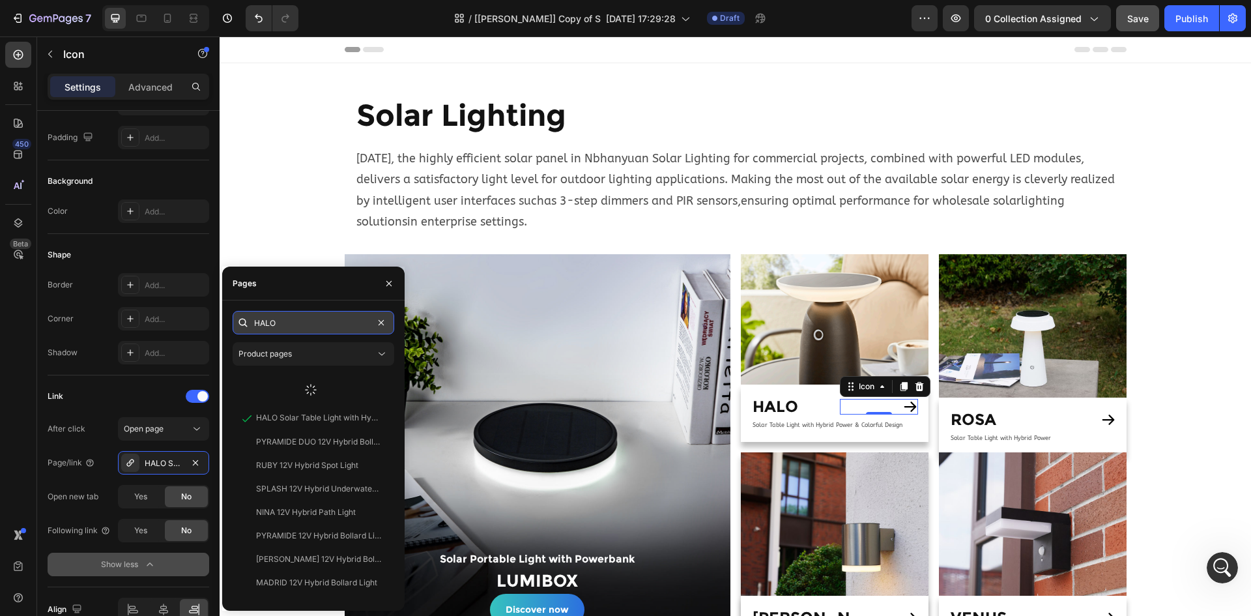
scroll to position [0, 0]
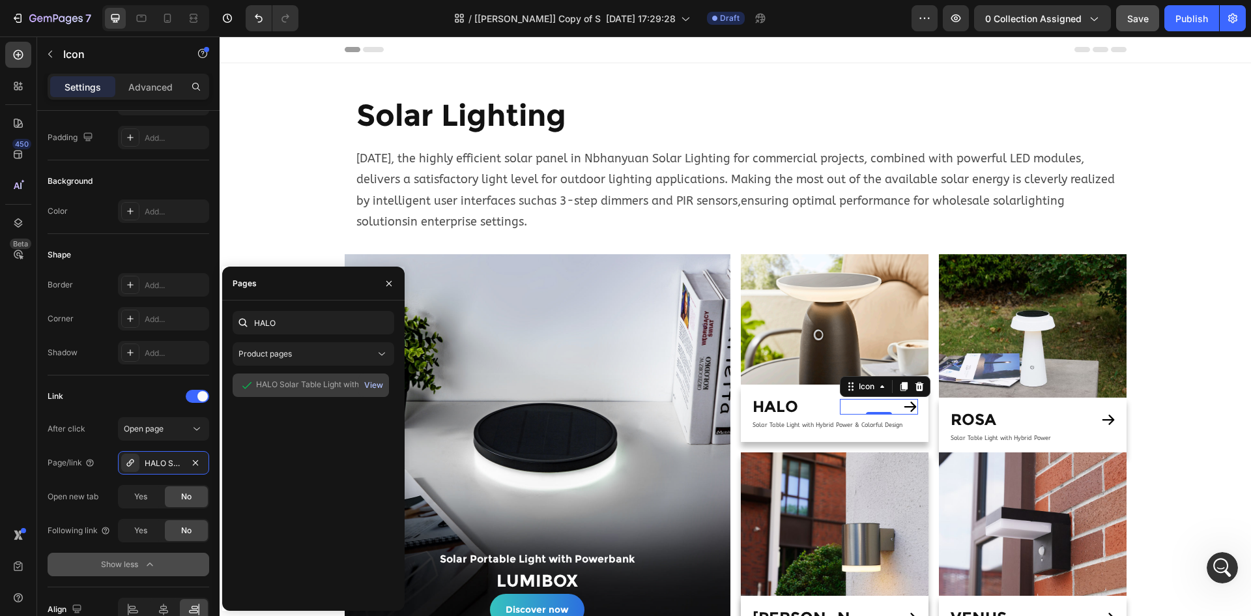
click at [375, 383] on div "View" at bounding box center [373, 385] width 19 height 12
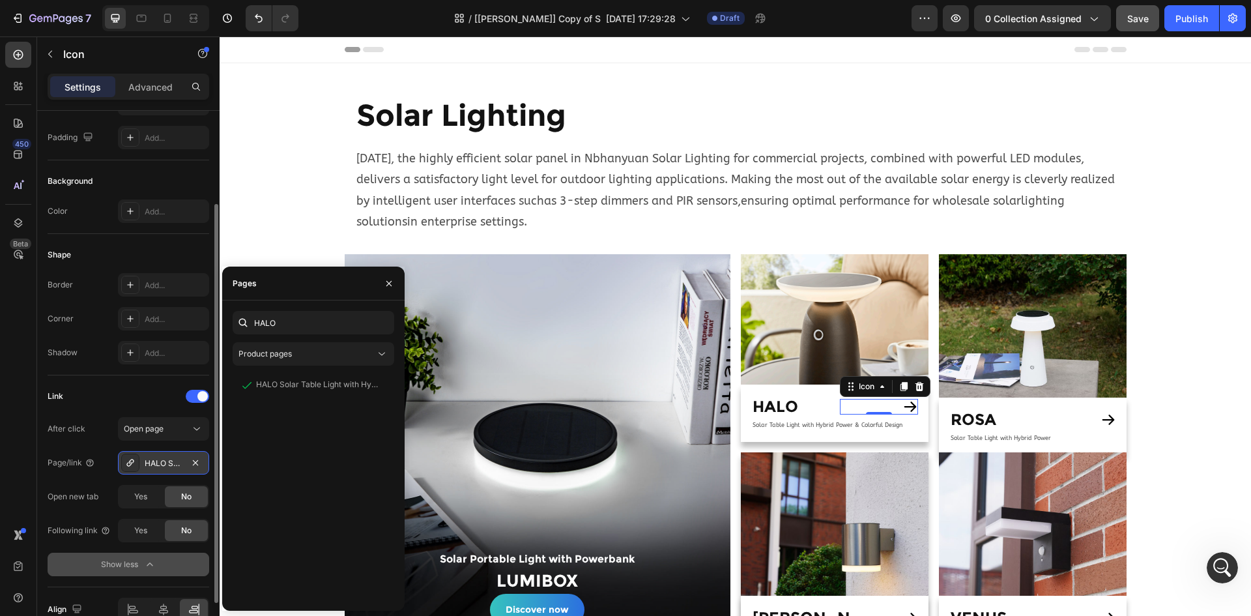
click at [164, 461] on div "HALO Solar Table Light with Hybrid Power & Colorful Design" at bounding box center [164, 463] width 38 height 12
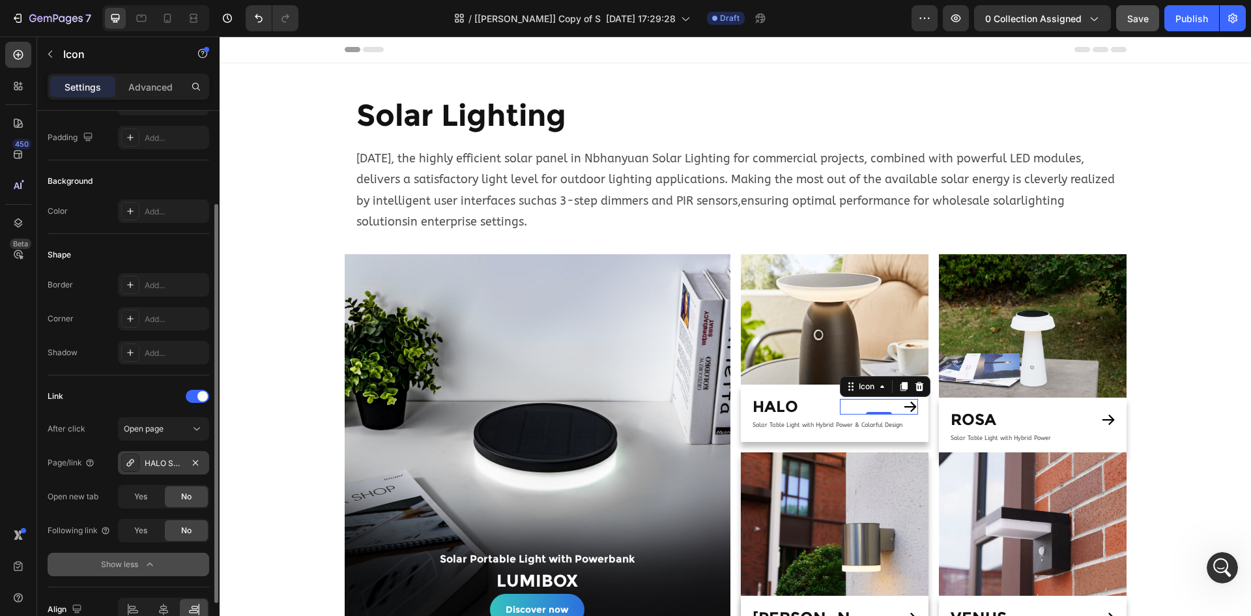
click at [164, 465] on div "HALO Solar Table Light with Hybrid Power & Colorful Design" at bounding box center [164, 463] width 38 height 12
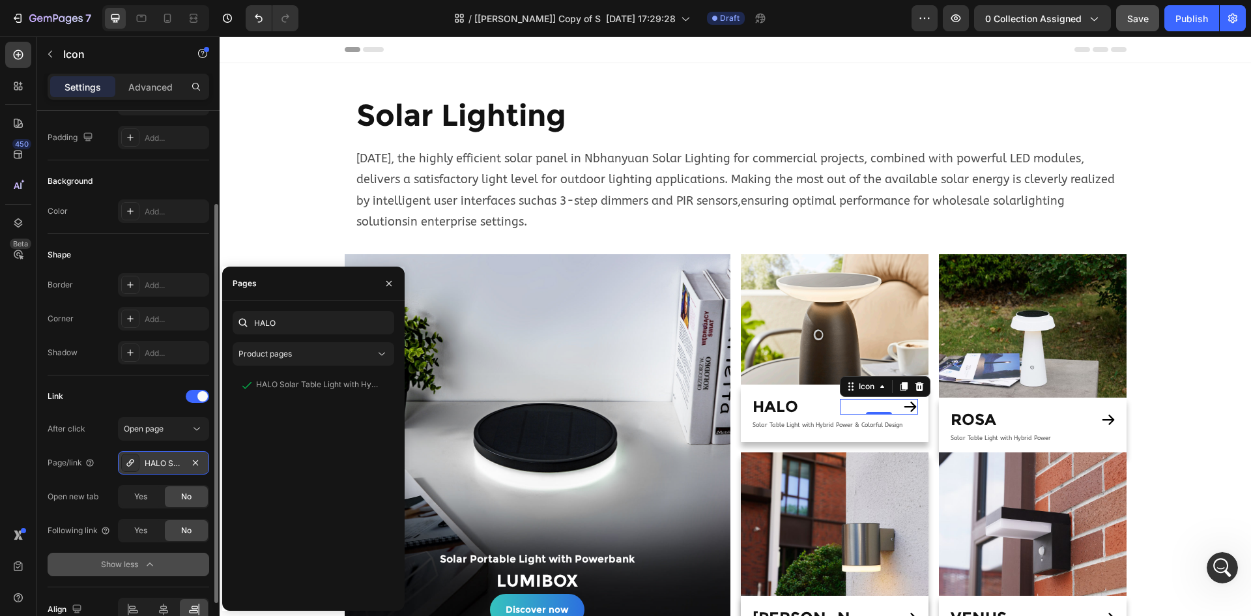
click at [128, 465] on icon at bounding box center [129, 462] width 7 height 7
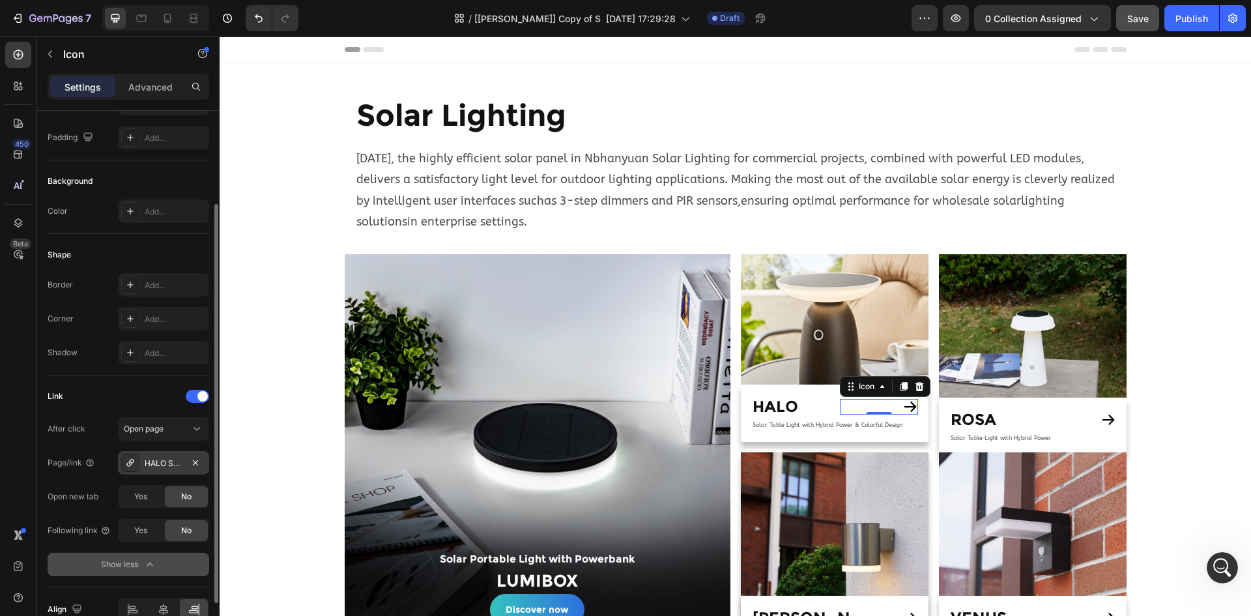
click at [129, 463] on icon at bounding box center [130, 462] width 10 height 10
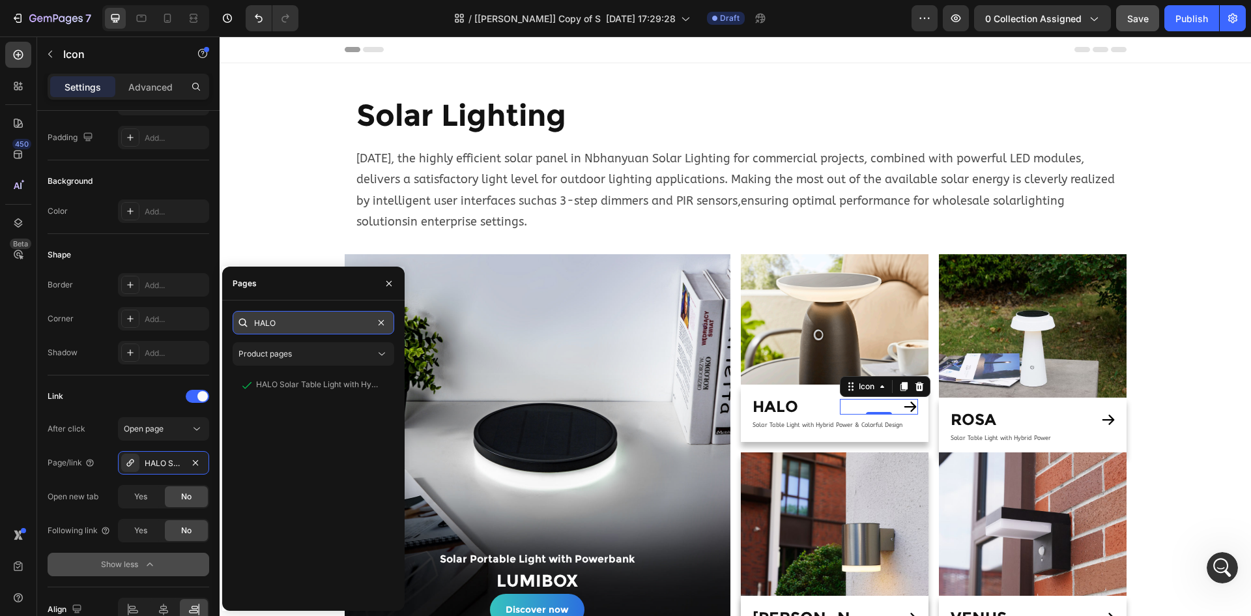
paste input "https://www.nblighting.com/products/halo-solar-table-lamp-hybrid-power-commerci…"
type input "https://www.nblighting.com/products/halo-solar-table-lamp-hybrid-power-commerci…"
click at [22, 448] on div "450 Beta" at bounding box center [18, 282] width 26 height 480
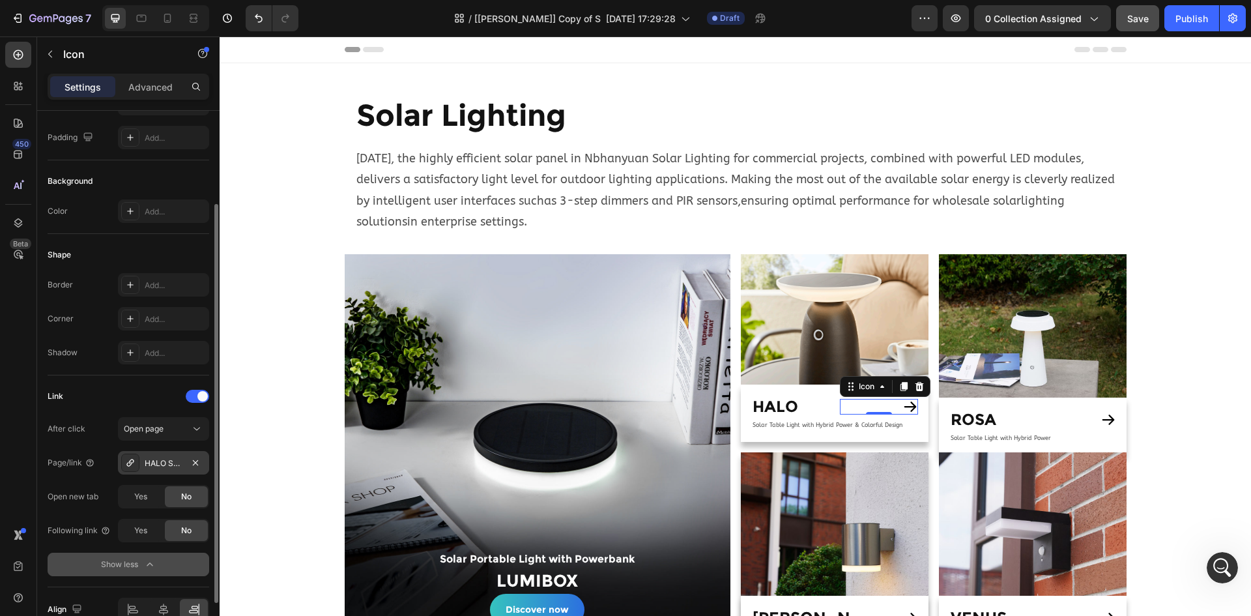
click at [169, 461] on div "HALO Solar Table Light with Hybrid Power & Colorful Design" at bounding box center [164, 463] width 38 height 12
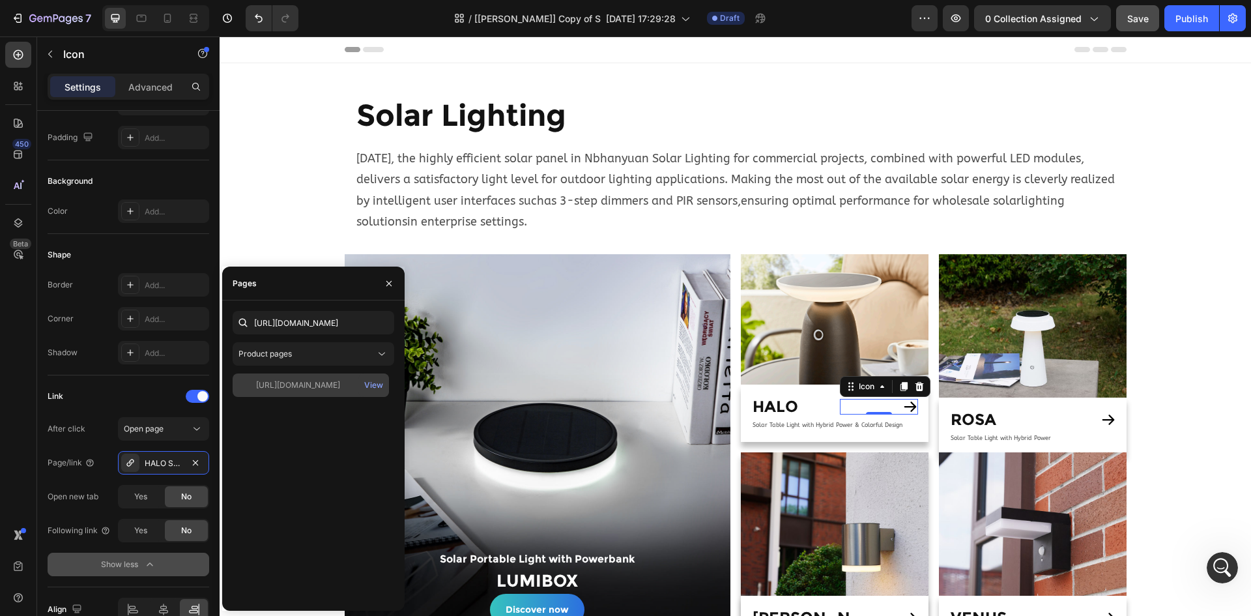
click at [319, 383] on div "https://www.nblighting.com/products/halo-solar-table-lamp-hybrid-power-commerci…" at bounding box center [298, 385] width 84 height 12
click at [17, 448] on div "450 Beta" at bounding box center [18, 282] width 26 height 480
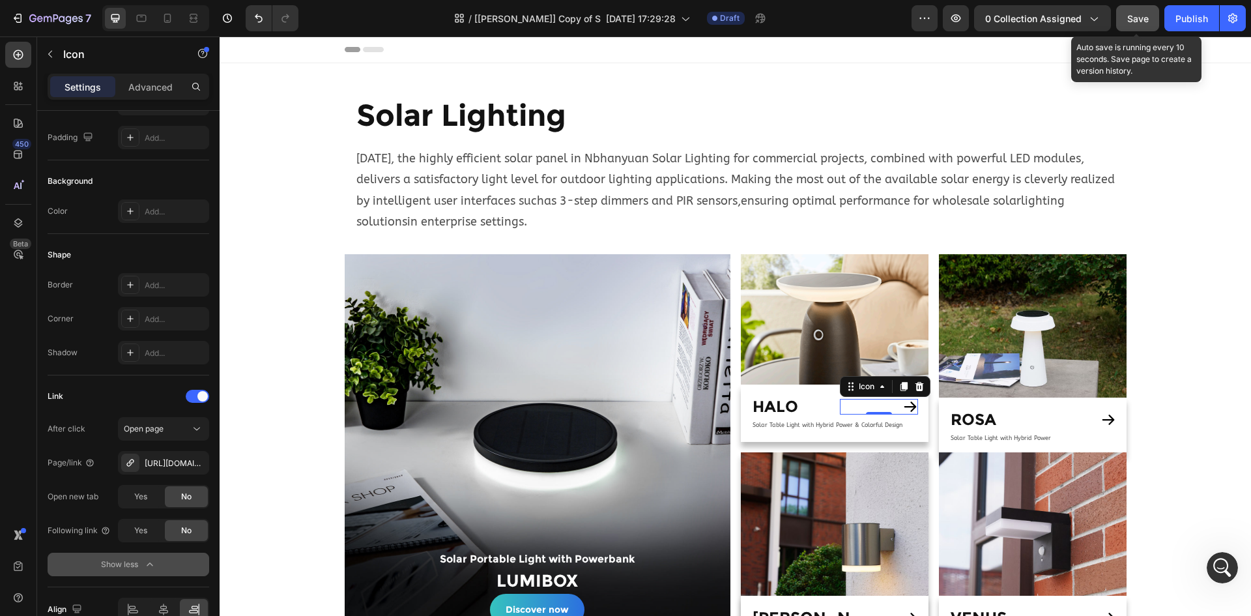
click at [1129, 20] on span "Save" at bounding box center [1138, 18] width 22 height 11
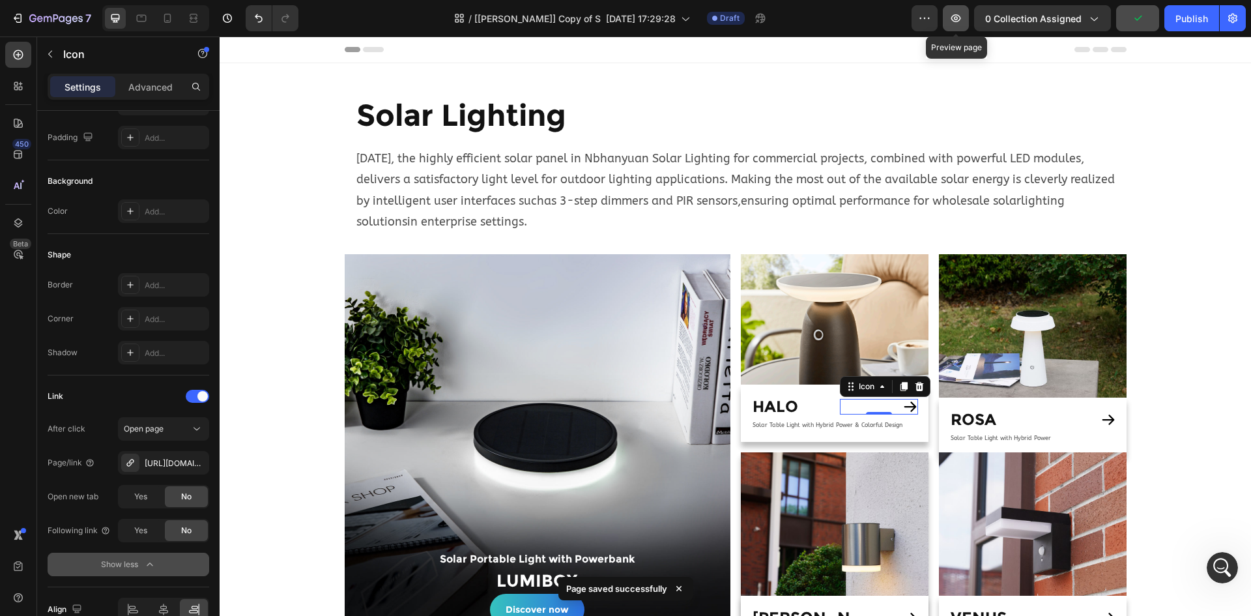
click at [961, 17] on icon "button" at bounding box center [956, 18] width 10 height 8
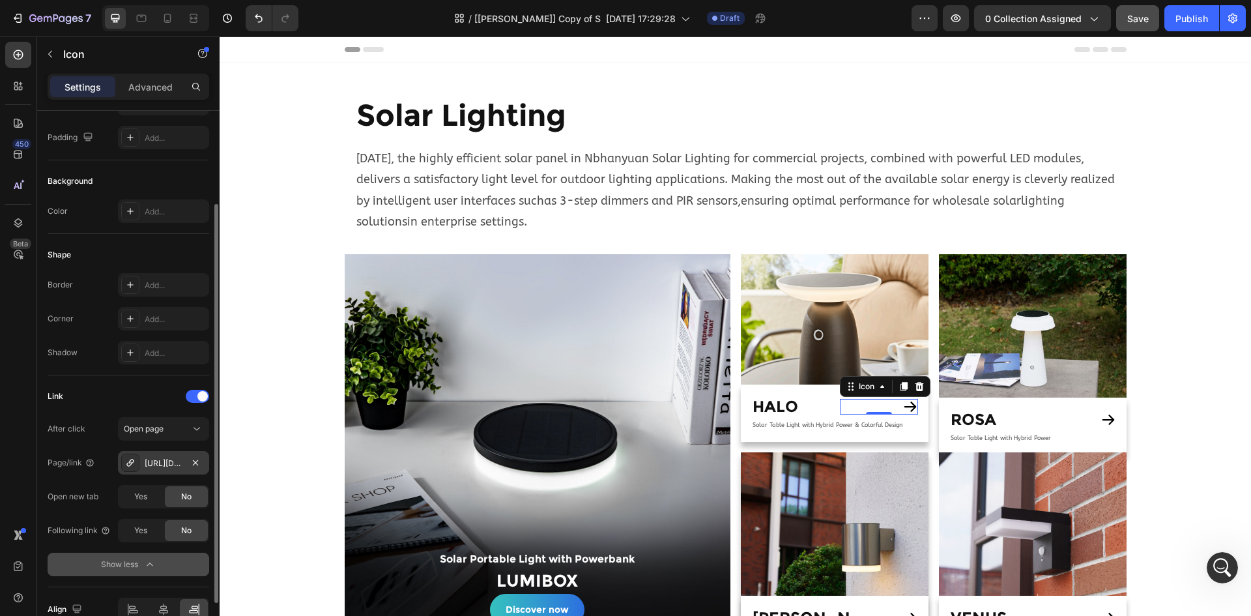
click at [162, 465] on div "https://www.nblighting.com/halo-solar-table-lamp-hybrid-power-commercial" at bounding box center [164, 463] width 38 height 12
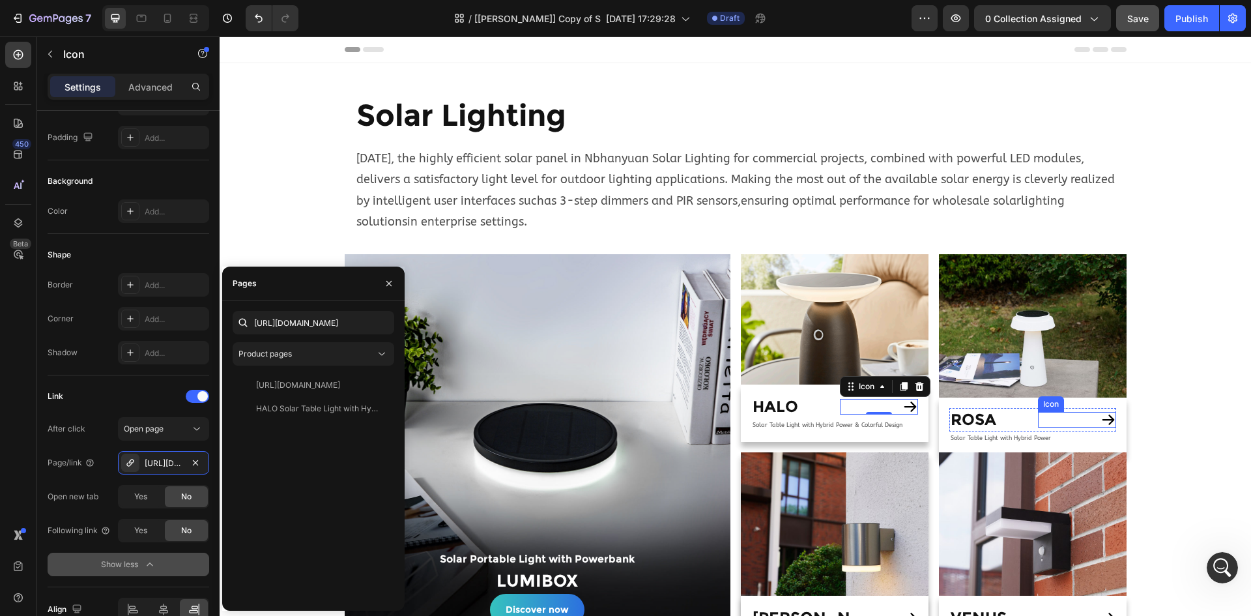
click at [1103, 422] on icon at bounding box center [1109, 420] width 16 height 16
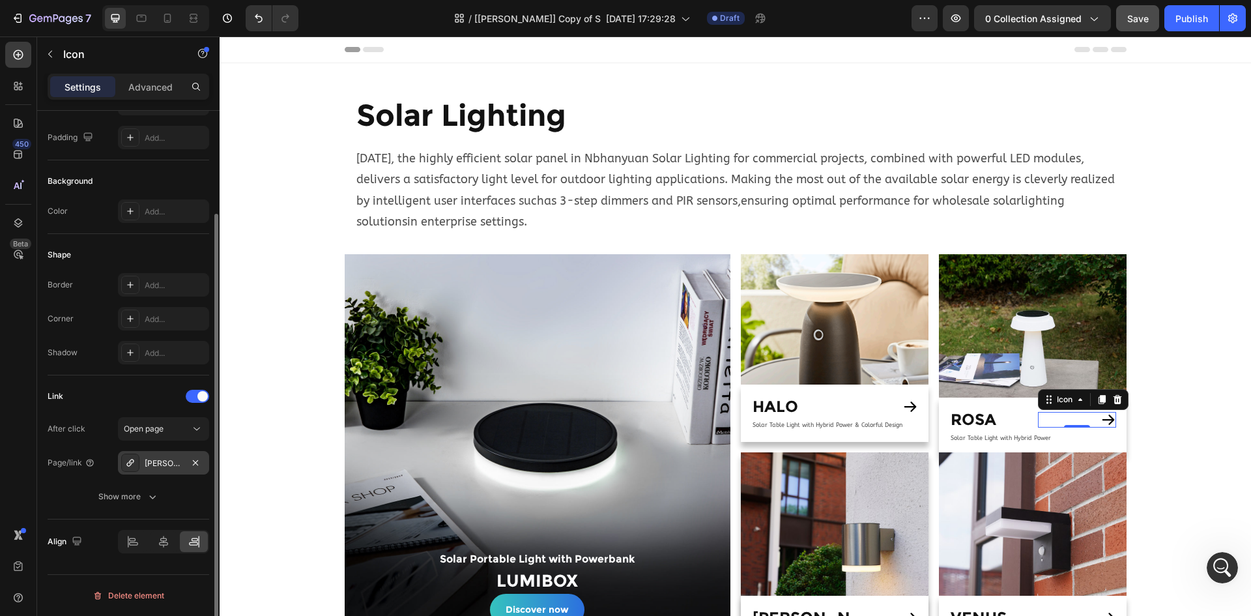
click at [159, 461] on div "ROSA Solar Table Light with Hybrid Power" at bounding box center [164, 463] width 38 height 12
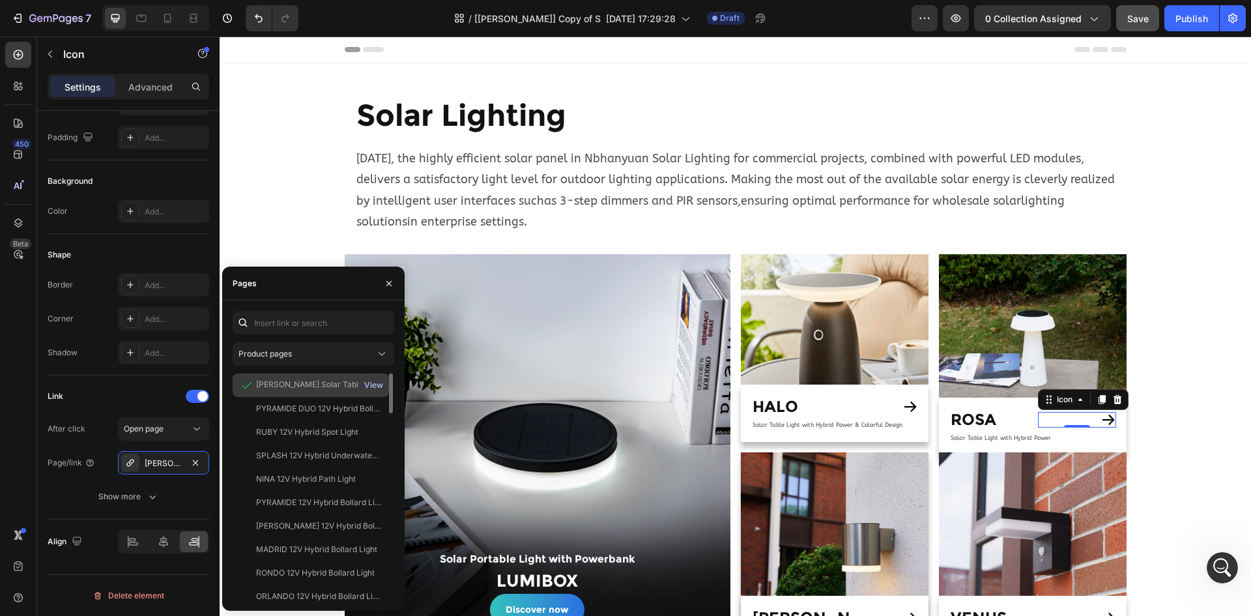
click at [379, 388] on div "View" at bounding box center [373, 385] width 19 height 12
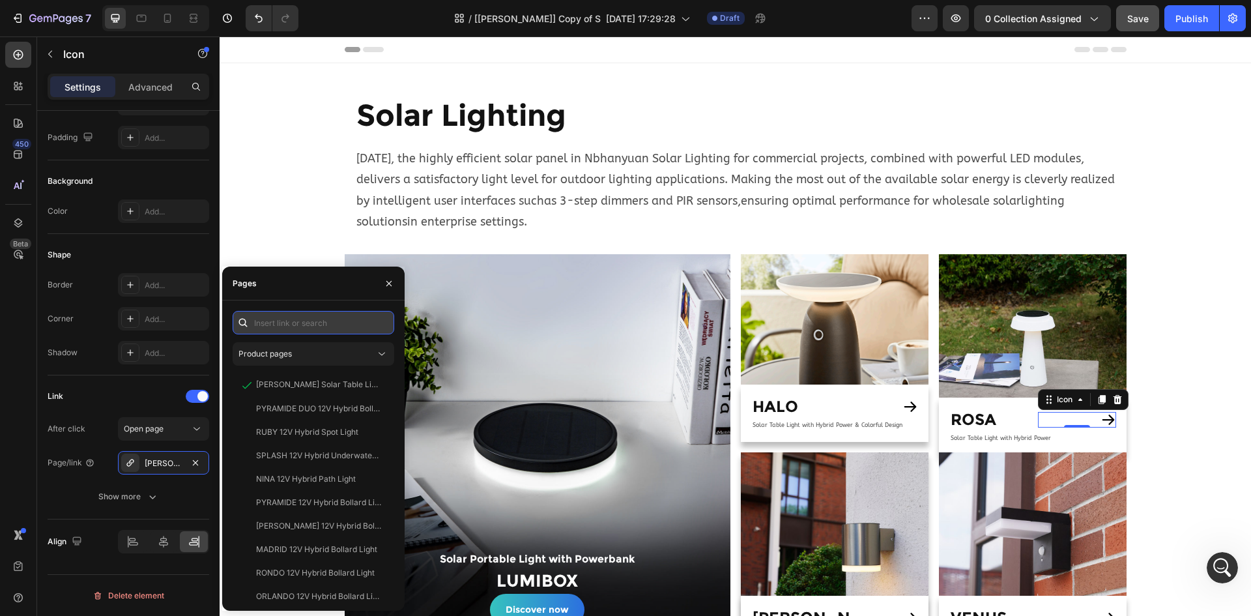
click at [318, 327] on input "text" at bounding box center [314, 322] width 162 height 23
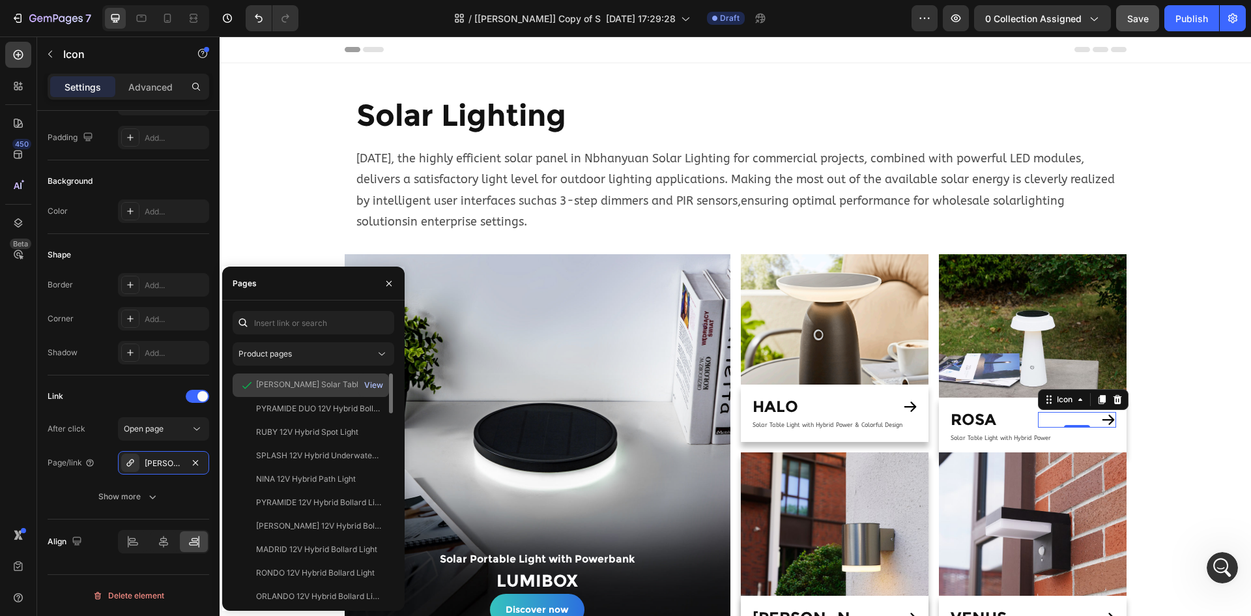
click at [377, 385] on div "View" at bounding box center [373, 385] width 19 height 12
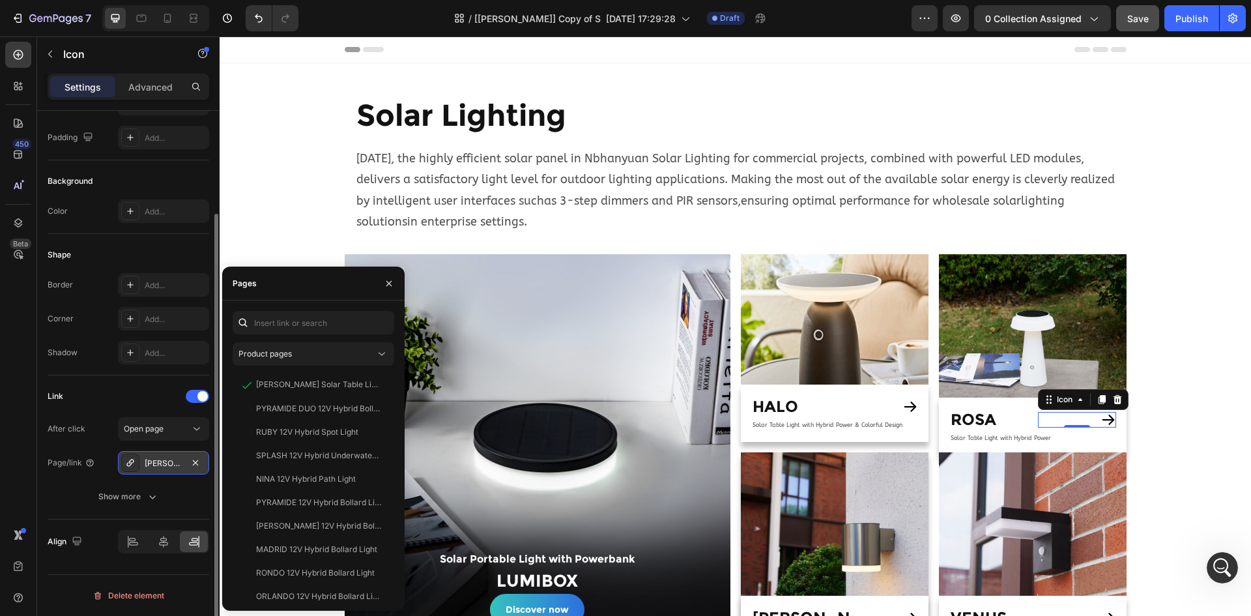
click at [166, 461] on div "ROSA Solar Table Light with Hybrid Power" at bounding box center [164, 463] width 38 height 12
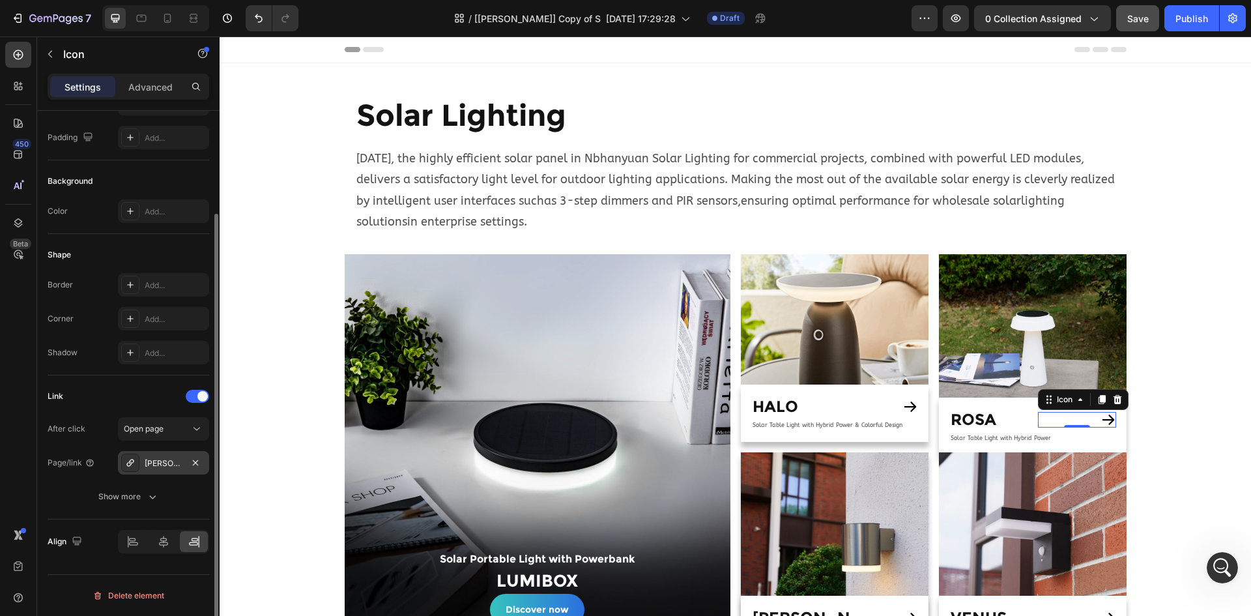
click at [164, 462] on div "ROSA Solar Table Light with Hybrid Power" at bounding box center [164, 463] width 38 height 12
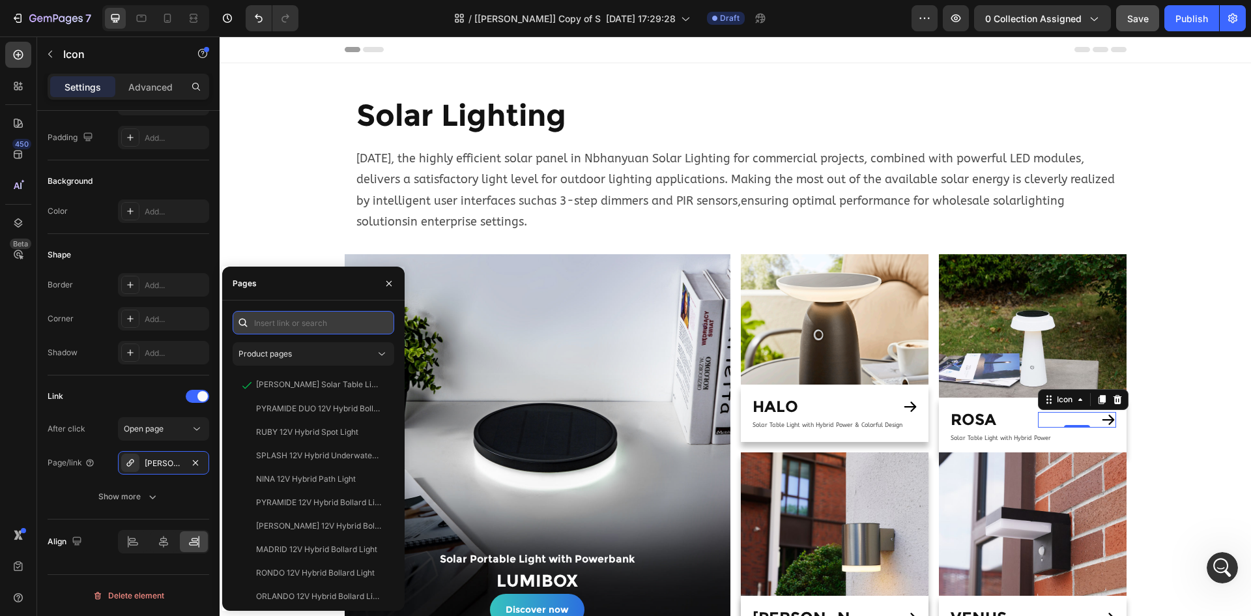
click at [312, 321] on input "text" at bounding box center [314, 322] width 162 height 23
paste input "https://www.nblighting.com/products/rosa-solar-table-lamp-hybrid-power-commerci…"
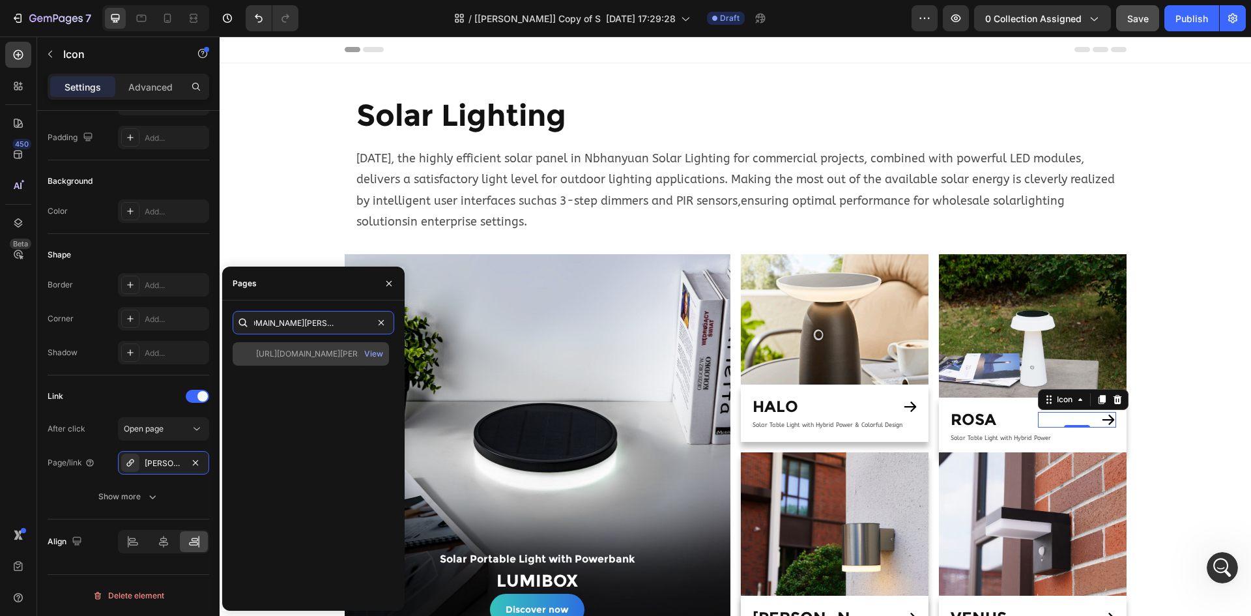
type input "https://www.nblighting.com/products/rosa-solar-table-lamp-hybrid-power-commerci…"
click at [312, 358] on div "https://www.nblighting.com/products/rosa-solar-table-lamp-hybrid-power-commerci…" at bounding box center [318, 354] width 125 height 12
click at [286, 422] on div "https://www.nblighting.com/products/rosa-solar-table-lamp-hybrid-power-commerci…" at bounding box center [314, 471] width 162 height 258
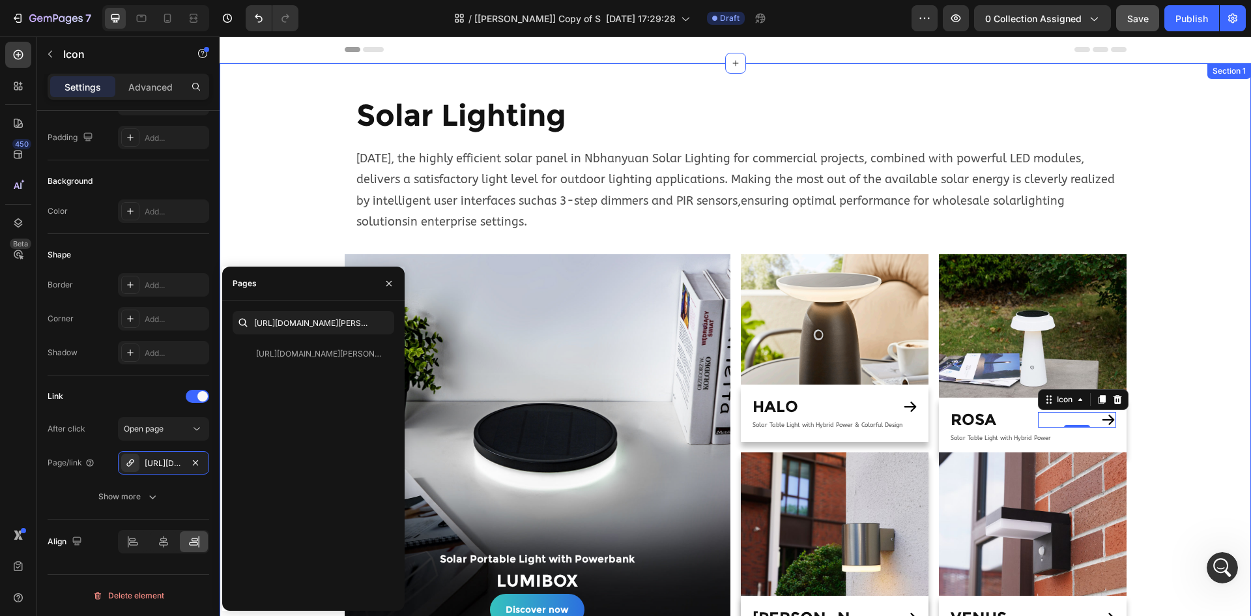
click at [1162, 441] on div "Solar Lighting Heading Today, the highly efficient solar panel in Nbhanyuan Sol…" at bounding box center [736, 591] width 1032 height 1015
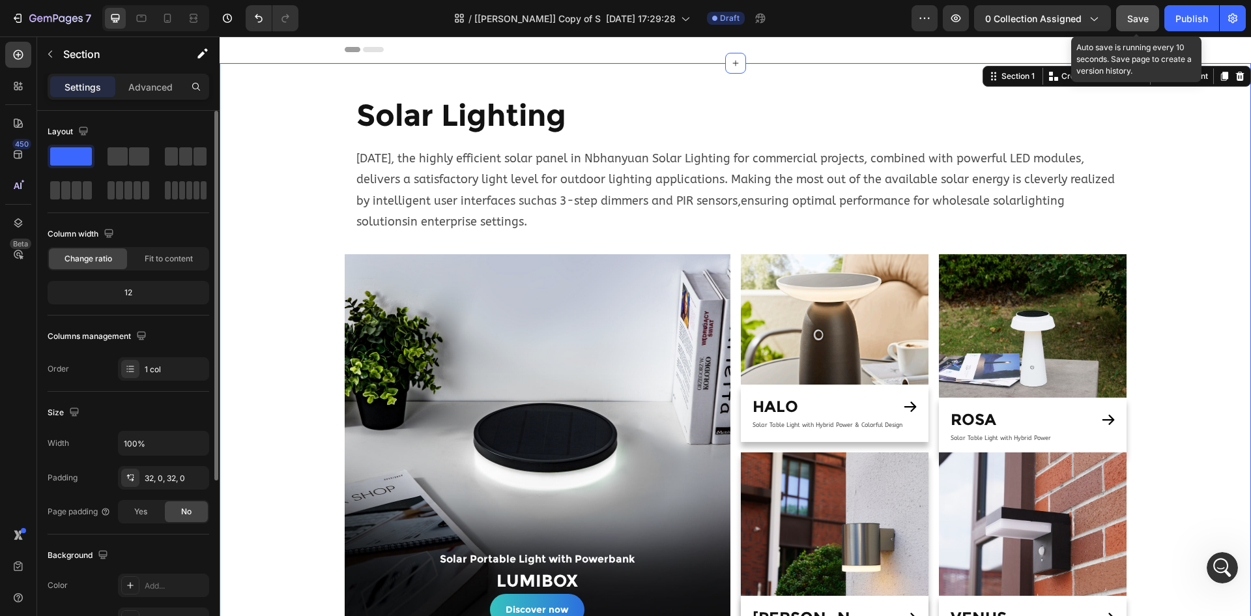
click at [1141, 23] on span "Save" at bounding box center [1138, 18] width 22 height 11
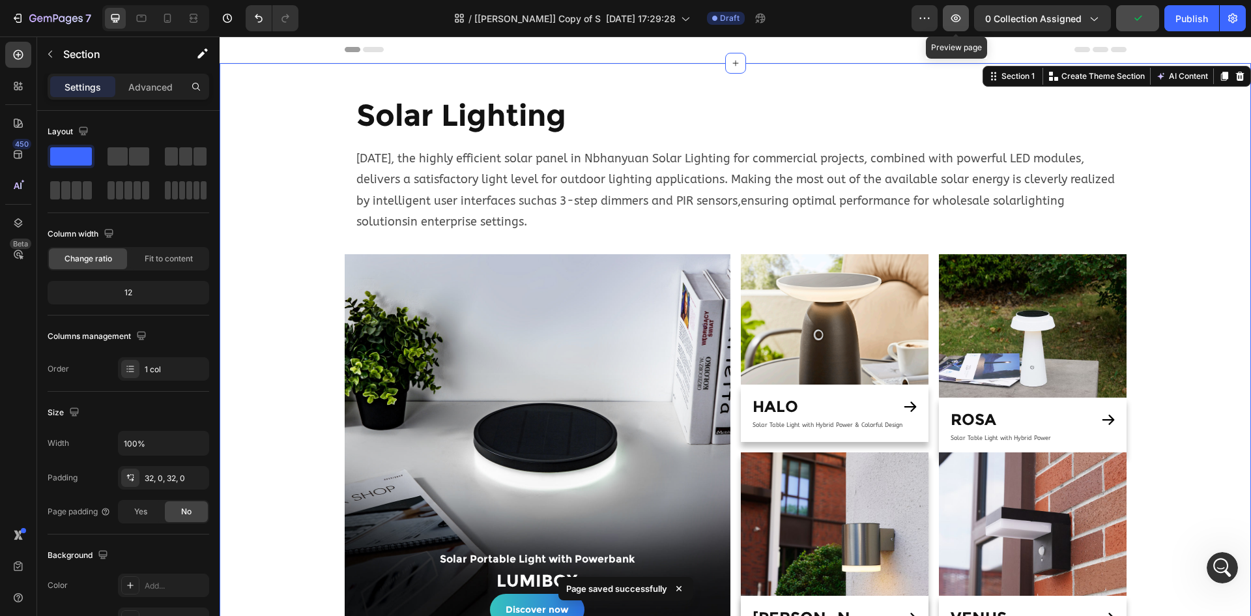
click at [961, 17] on icon "button" at bounding box center [956, 18] width 10 height 8
click at [957, 18] on icon "button" at bounding box center [955, 18] width 13 height 13
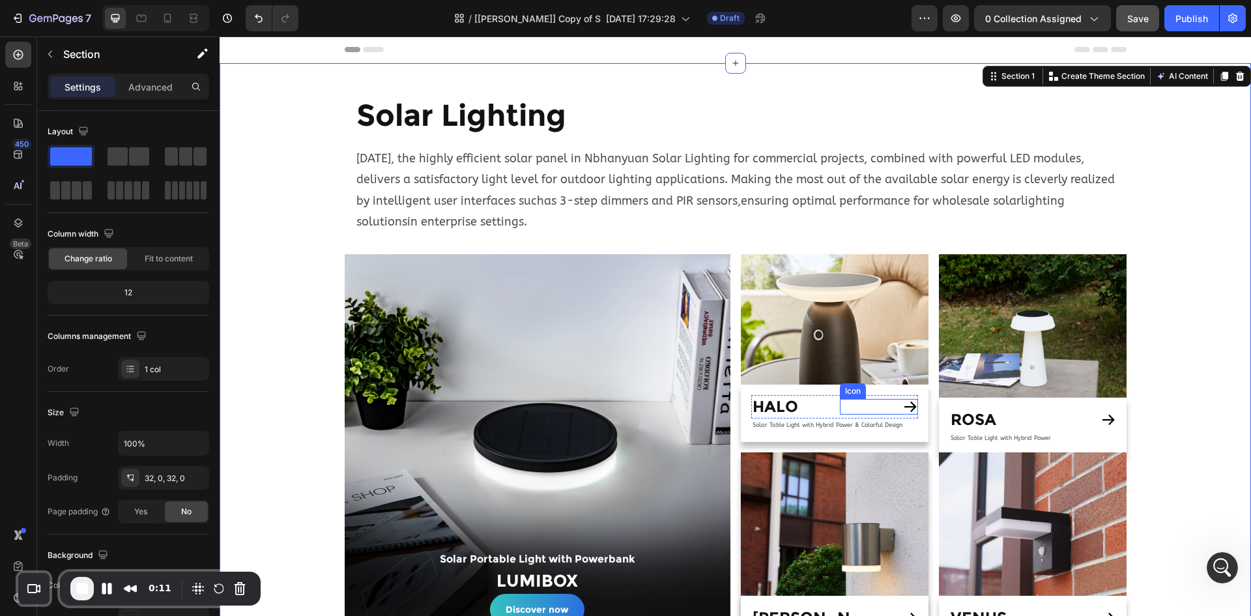
click at [906, 407] on icon at bounding box center [910, 407] width 12 height 10
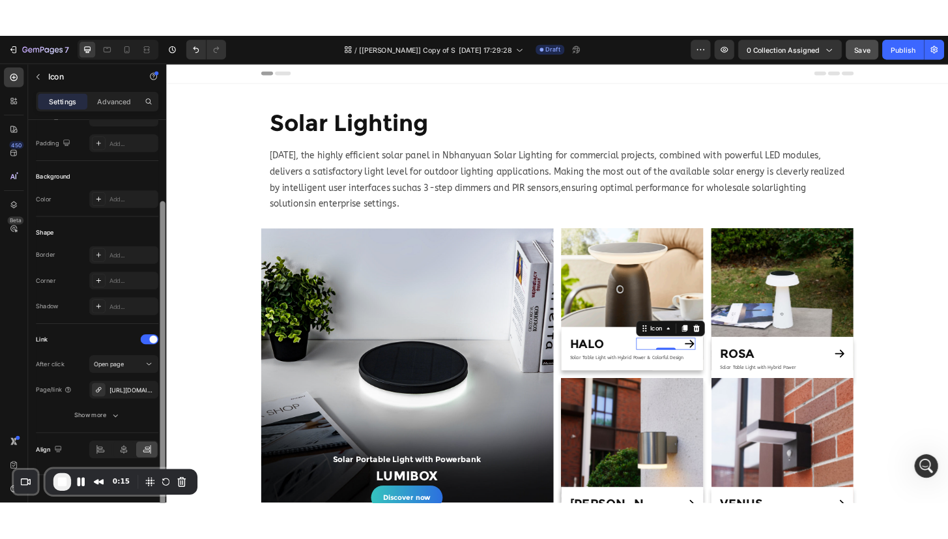
scroll to position [127, 0]
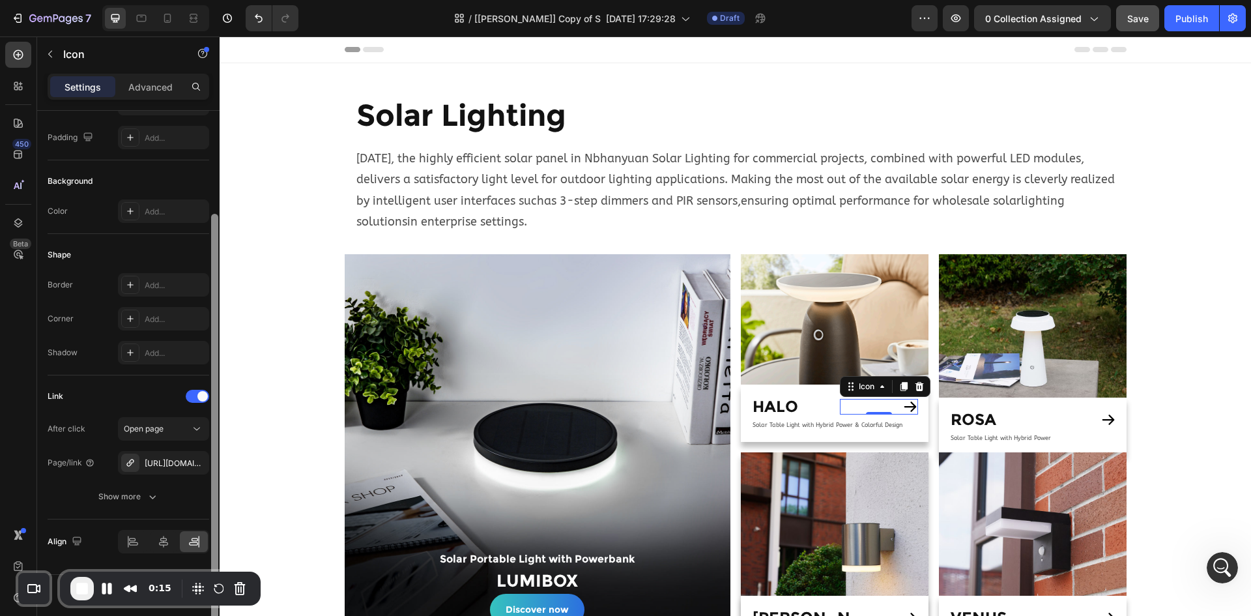
drag, startPoint x: 215, startPoint y: 361, endPoint x: 217, endPoint y: 485, distance: 123.8
click at [218, 485] on div at bounding box center [214, 433] width 7 height 439
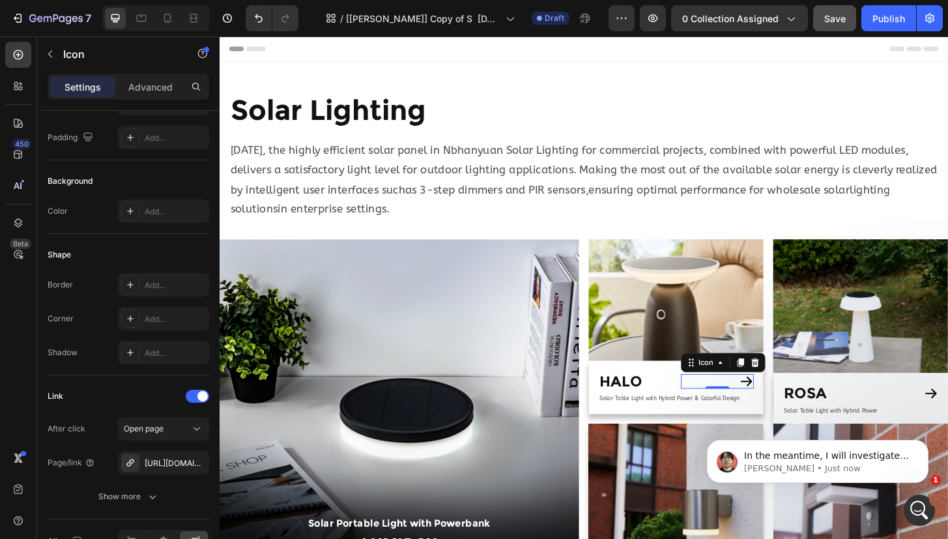
scroll to position [0, 0]
click at [19, 10] on div "7" at bounding box center [51, 18] width 80 height 16
